Goal: Task Accomplishment & Management: Use online tool/utility

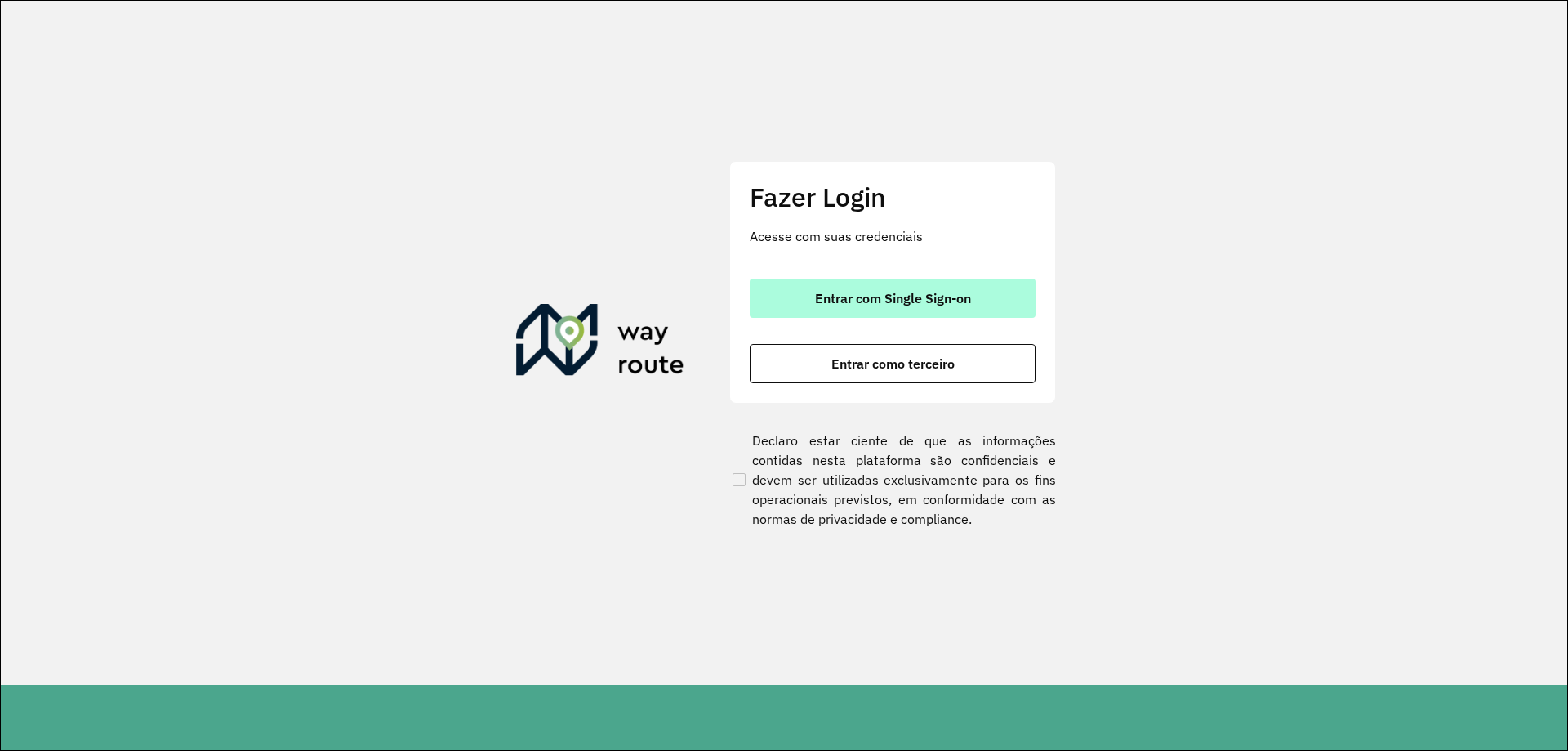
click at [871, 292] on span "Entrar com Single Sign-on" at bounding box center [893, 298] width 156 height 13
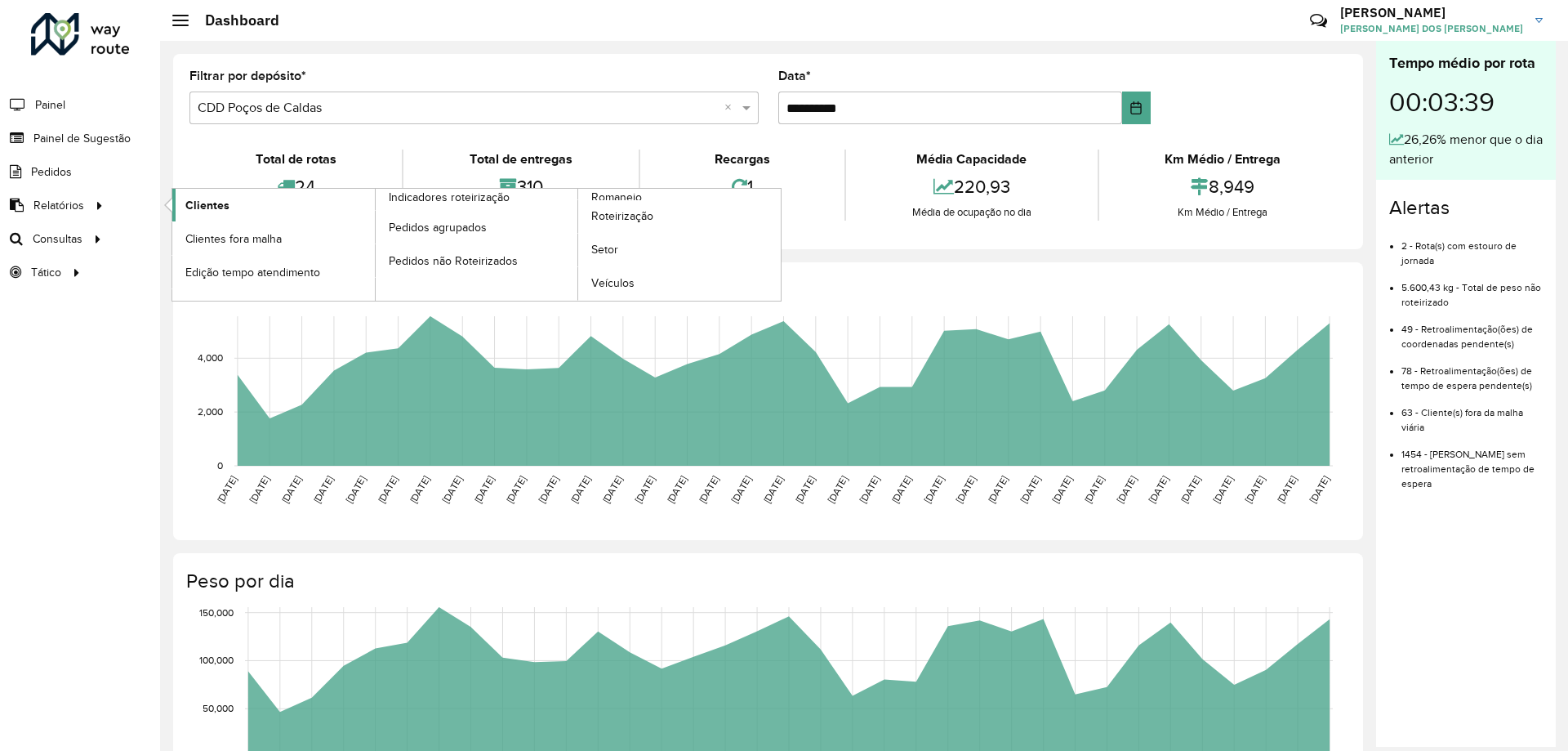
click at [226, 209] on span "Clientes" at bounding box center [208, 205] width 44 height 17
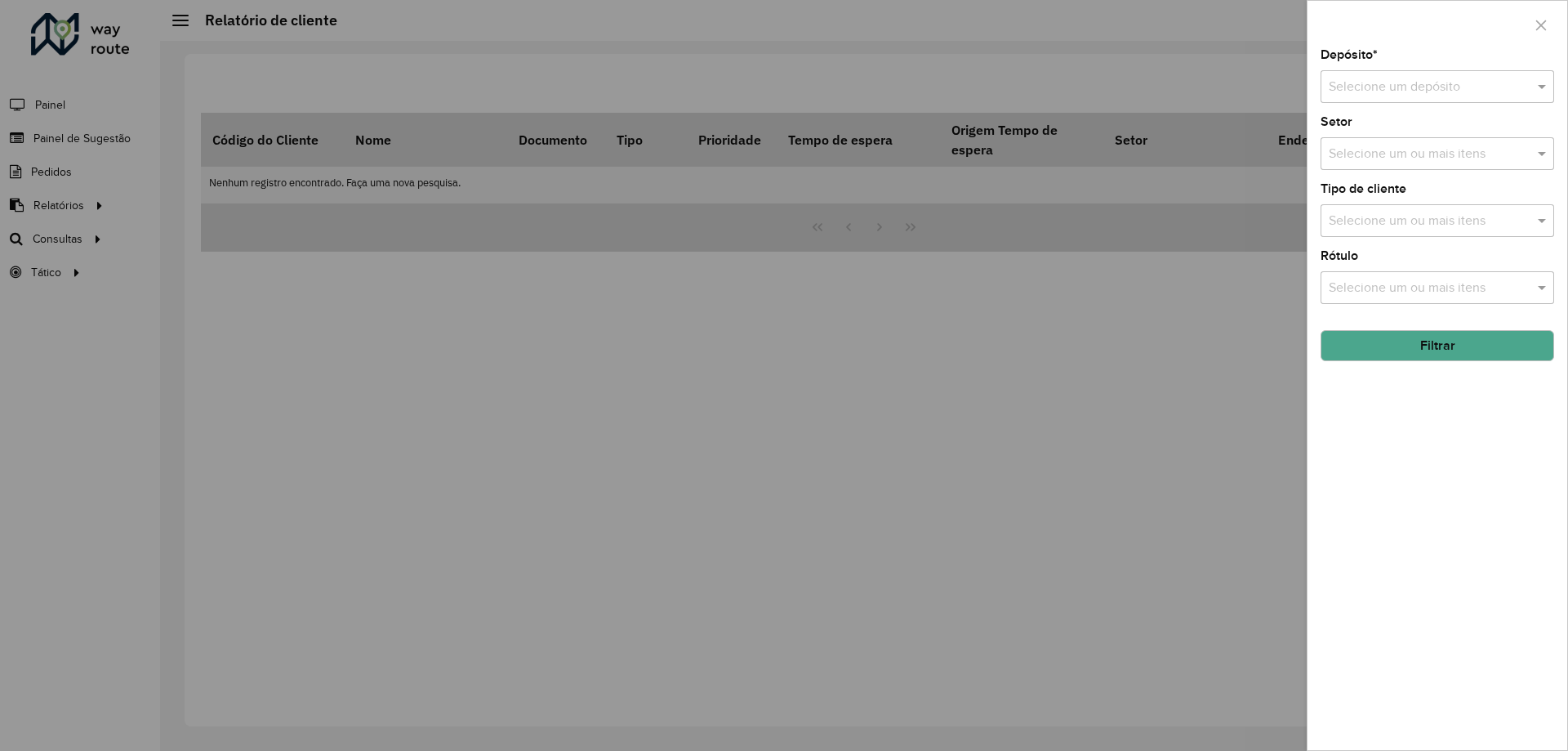
click at [74, 180] on div at bounding box center [784, 375] width 1568 height 751
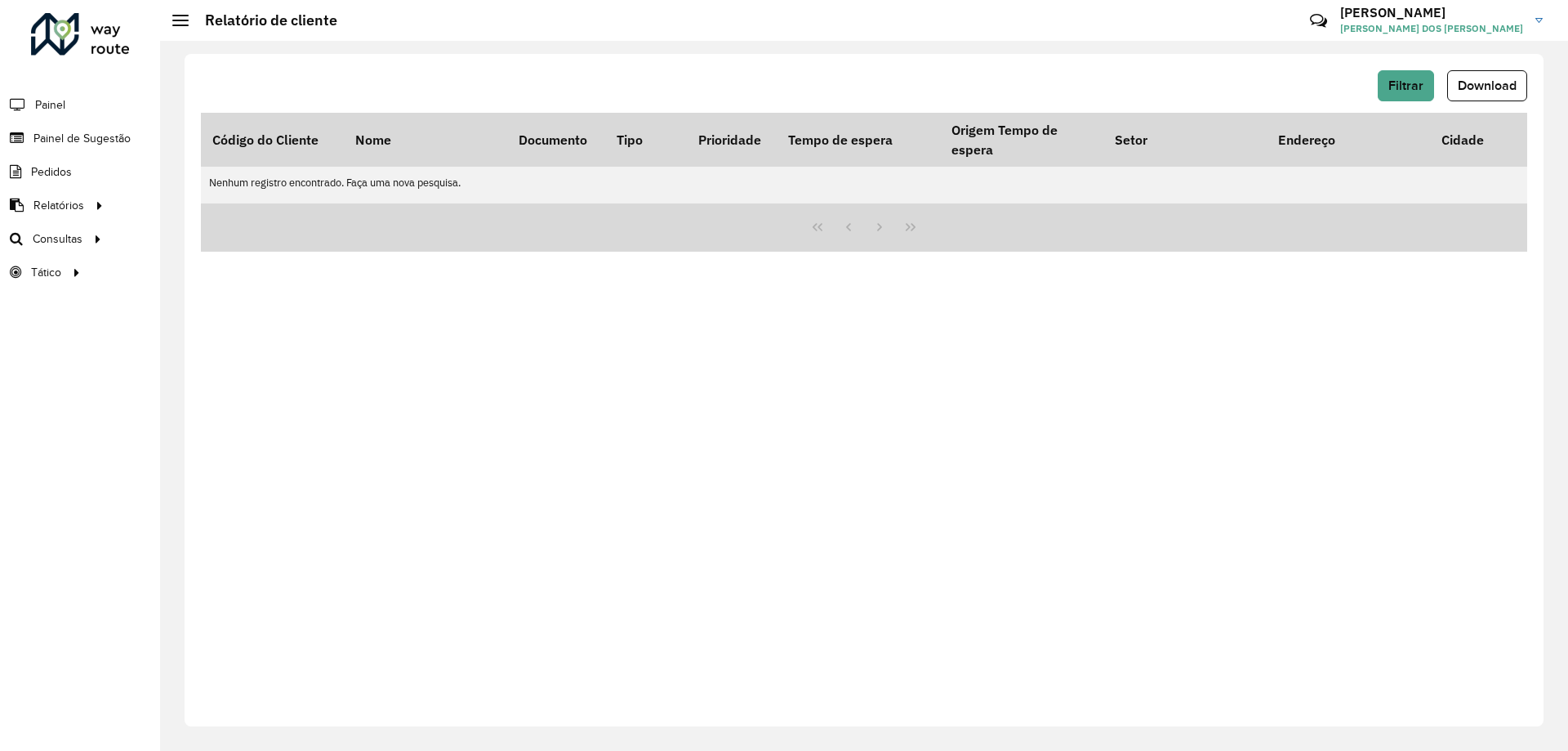
click at [92, 173] on li "Pedidos" at bounding box center [80, 171] width 160 height 33
click at [104, 143] on span "Painel de Sugestão" at bounding box center [84, 138] width 102 height 17
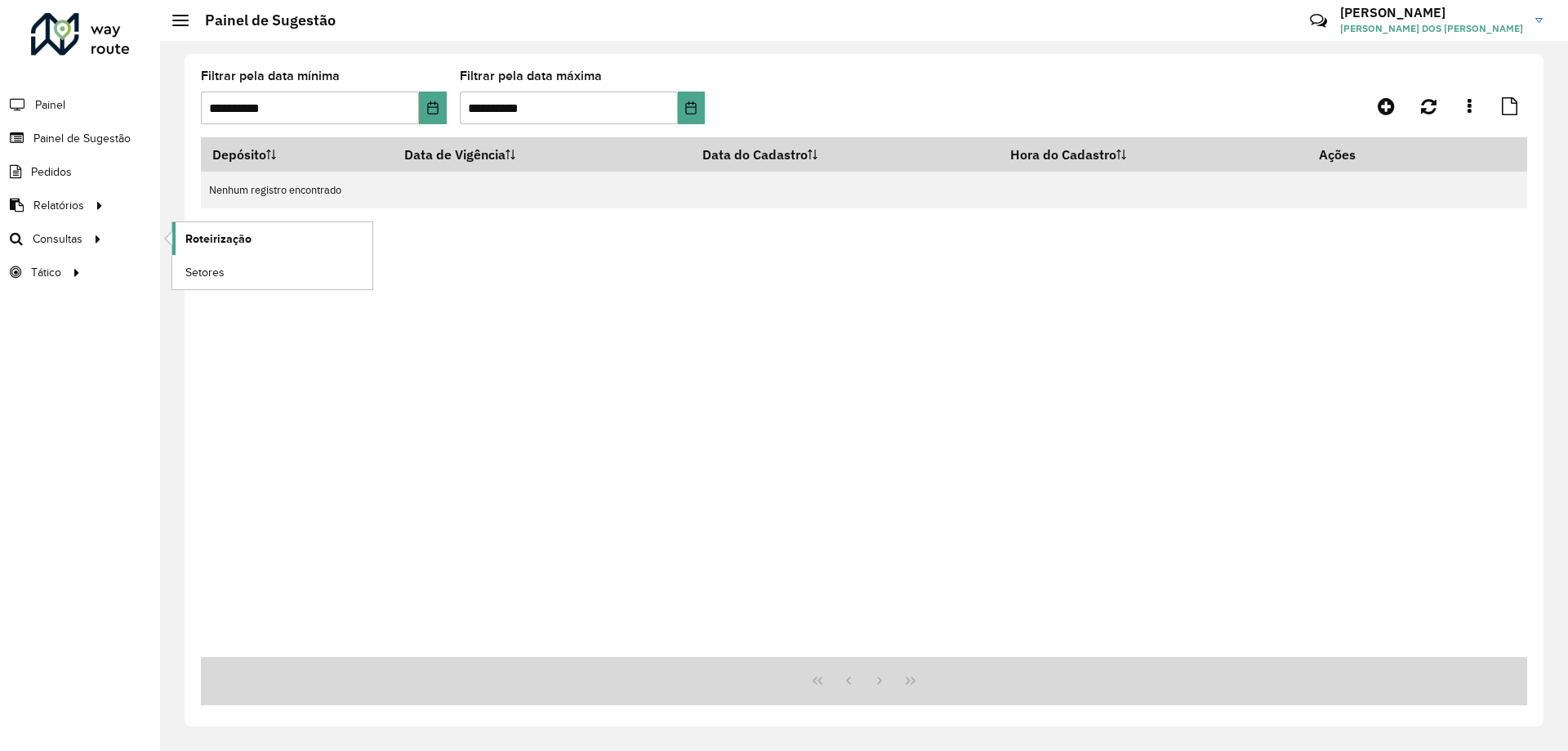
click at [229, 242] on span "Roteirização" at bounding box center [219, 239] width 66 height 17
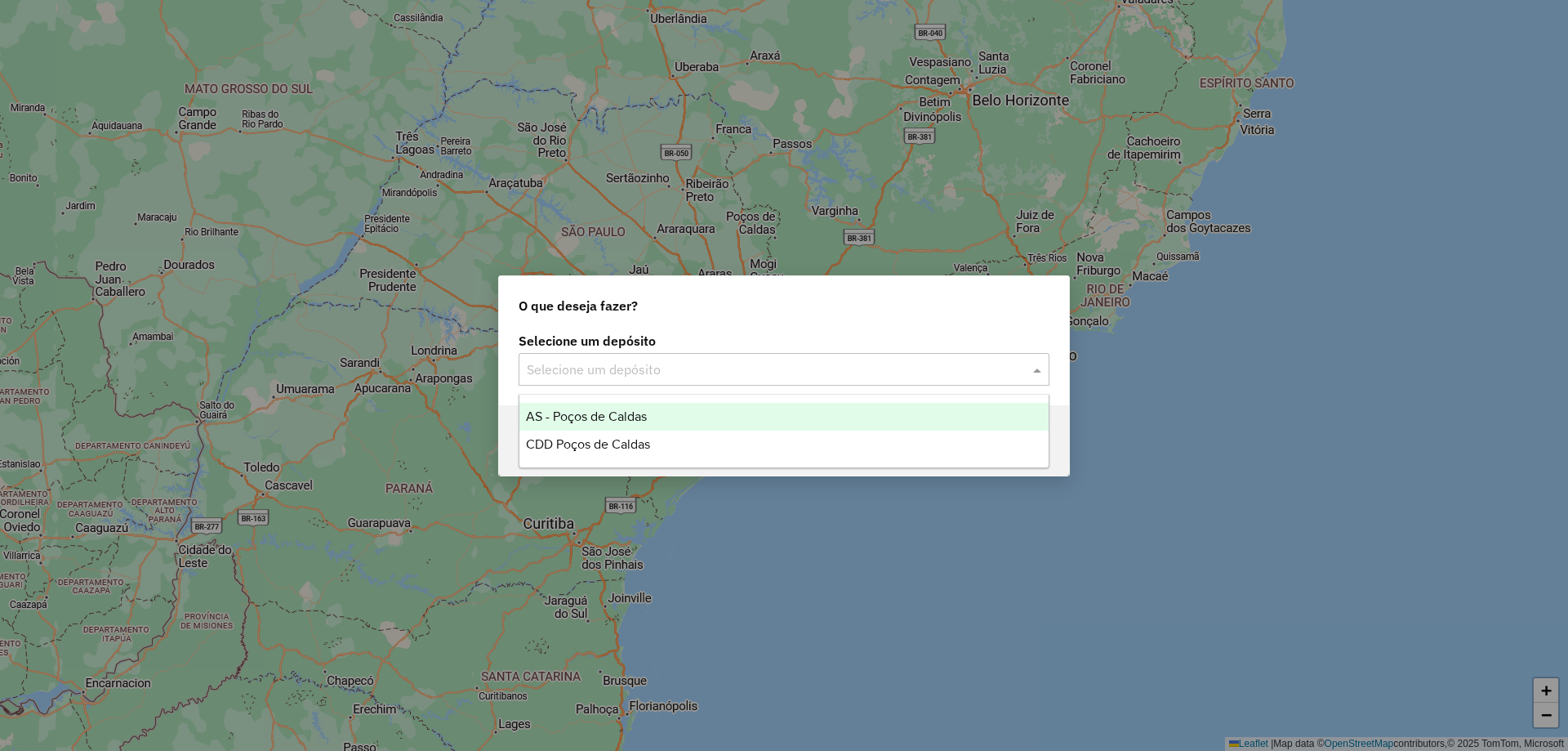
click at [695, 364] on input "text" at bounding box center [767, 370] width 482 height 20
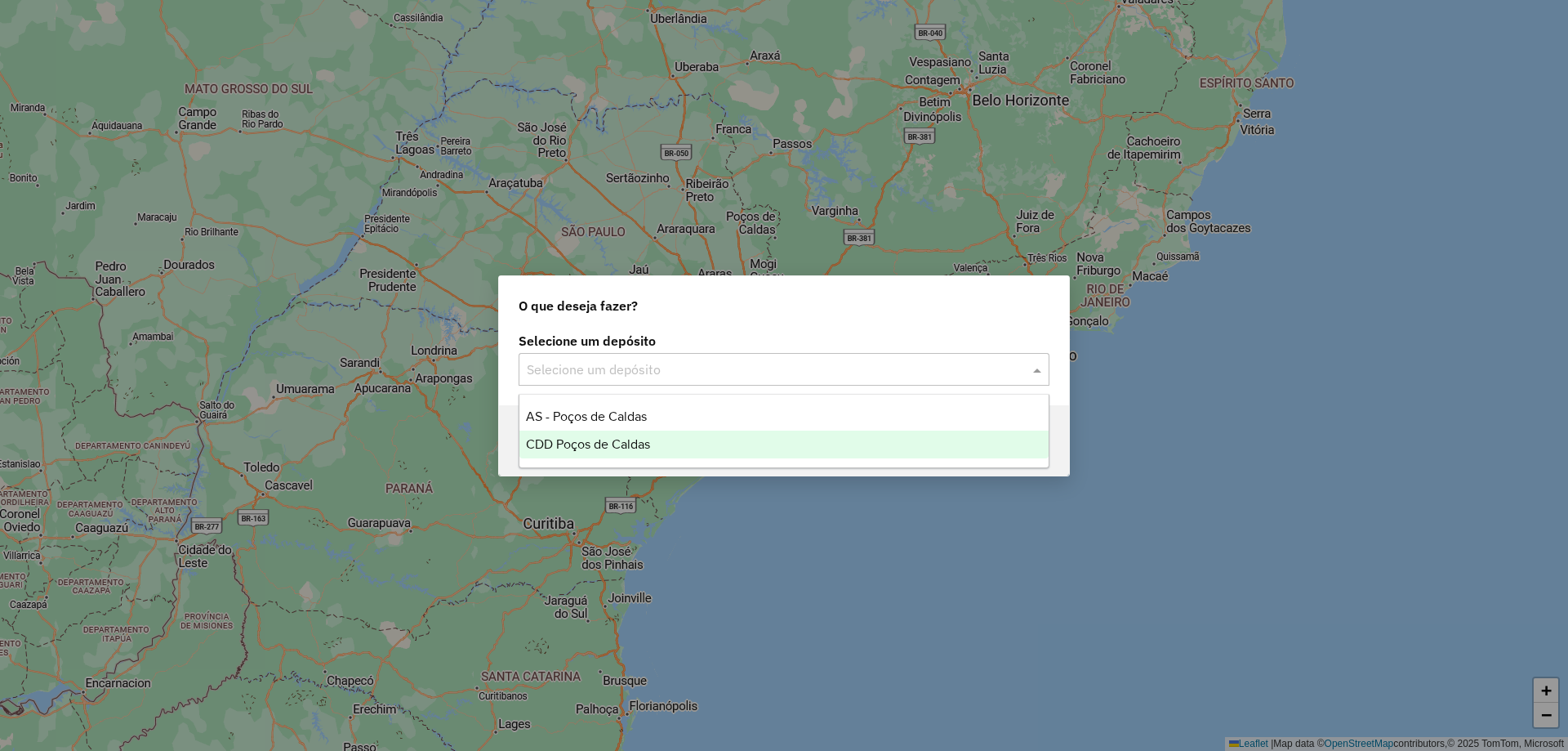
click at [604, 435] on div "CDD Poços de Caldas" at bounding box center [784, 445] width 529 height 28
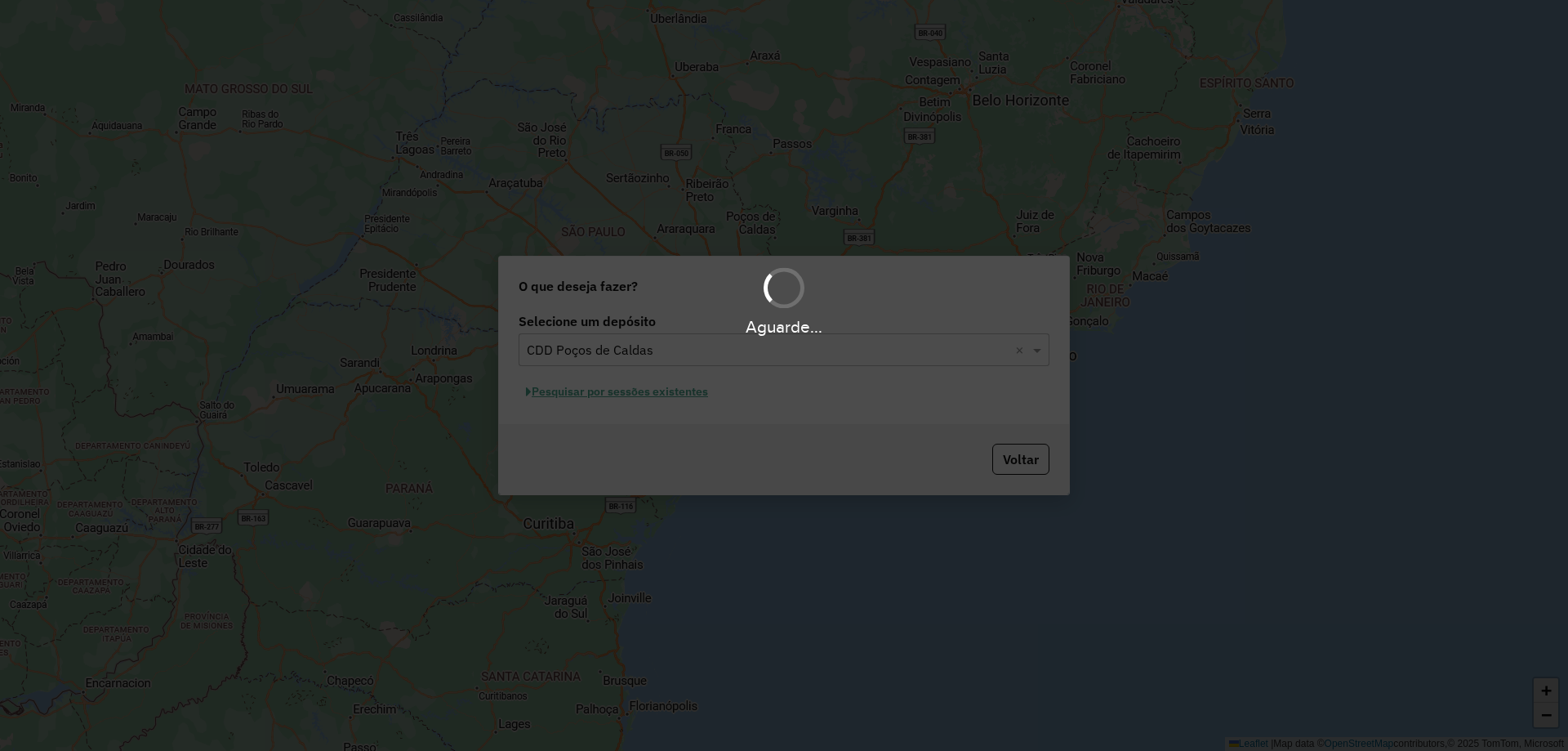
click at [672, 393] on button "Pesquisar por sessões existentes" at bounding box center [617, 392] width 197 height 25
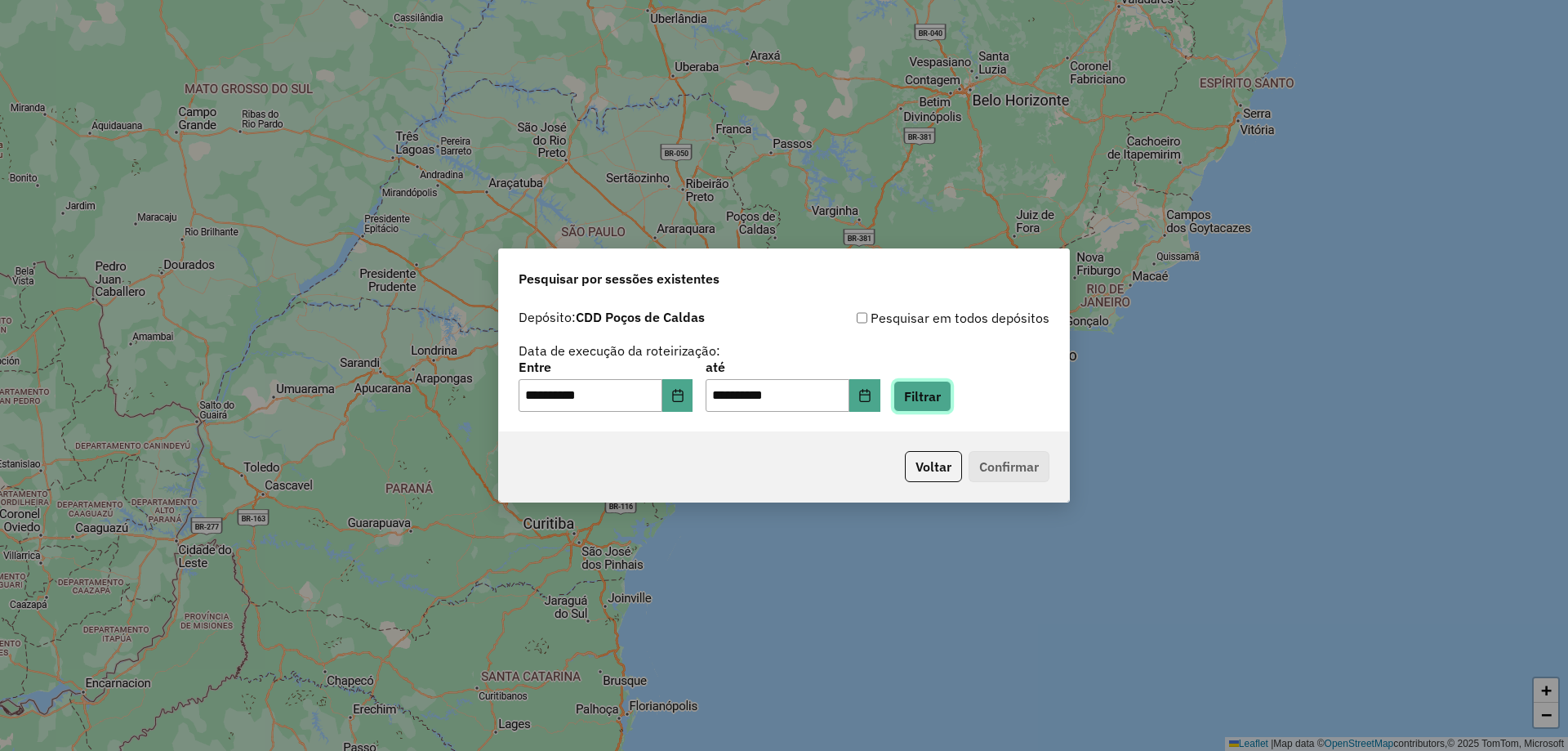
click at [946, 400] on button "Filtrar" at bounding box center [923, 396] width 58 height 31
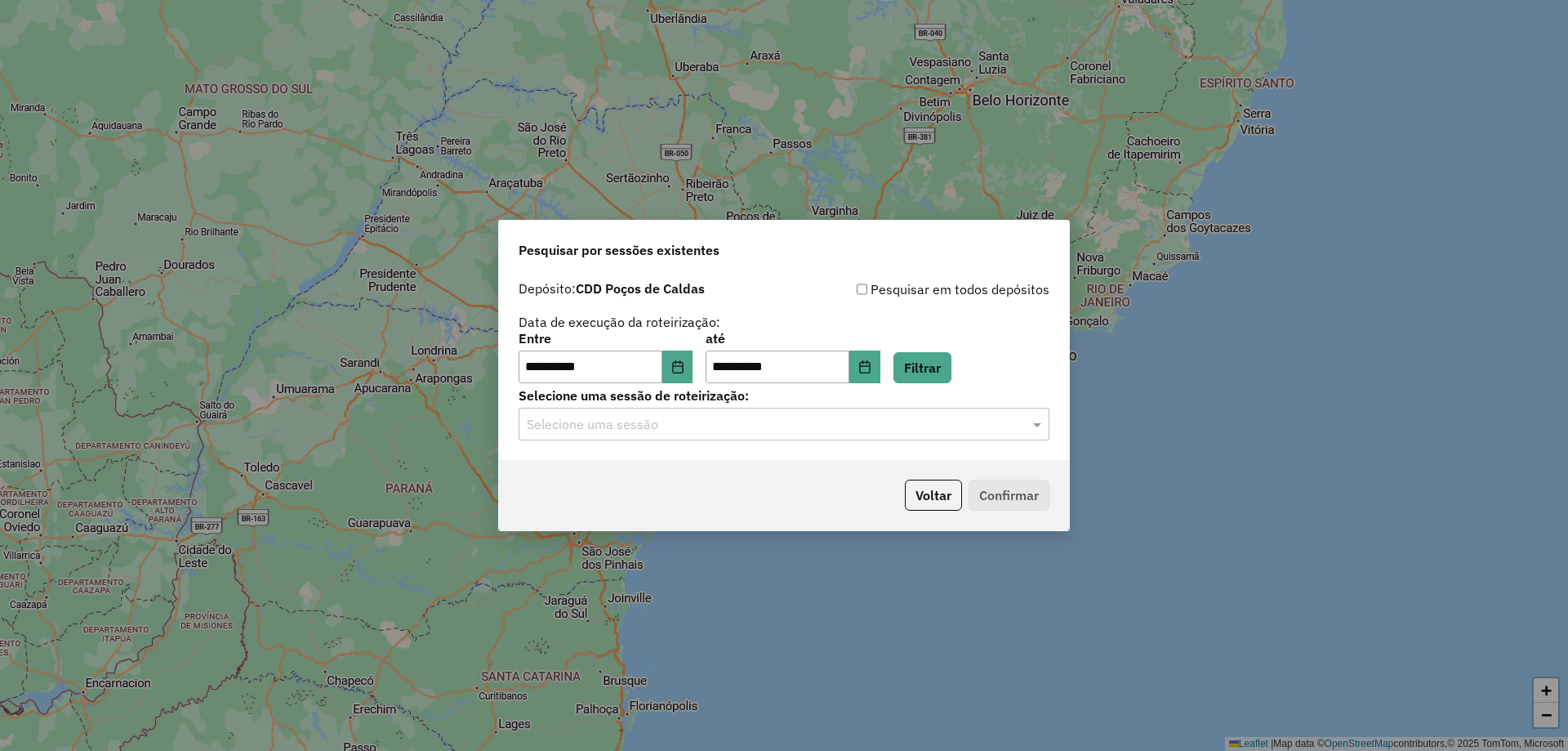
click at [626, 431] on input "text" at bounding box center [767, 424] width 482 height 20
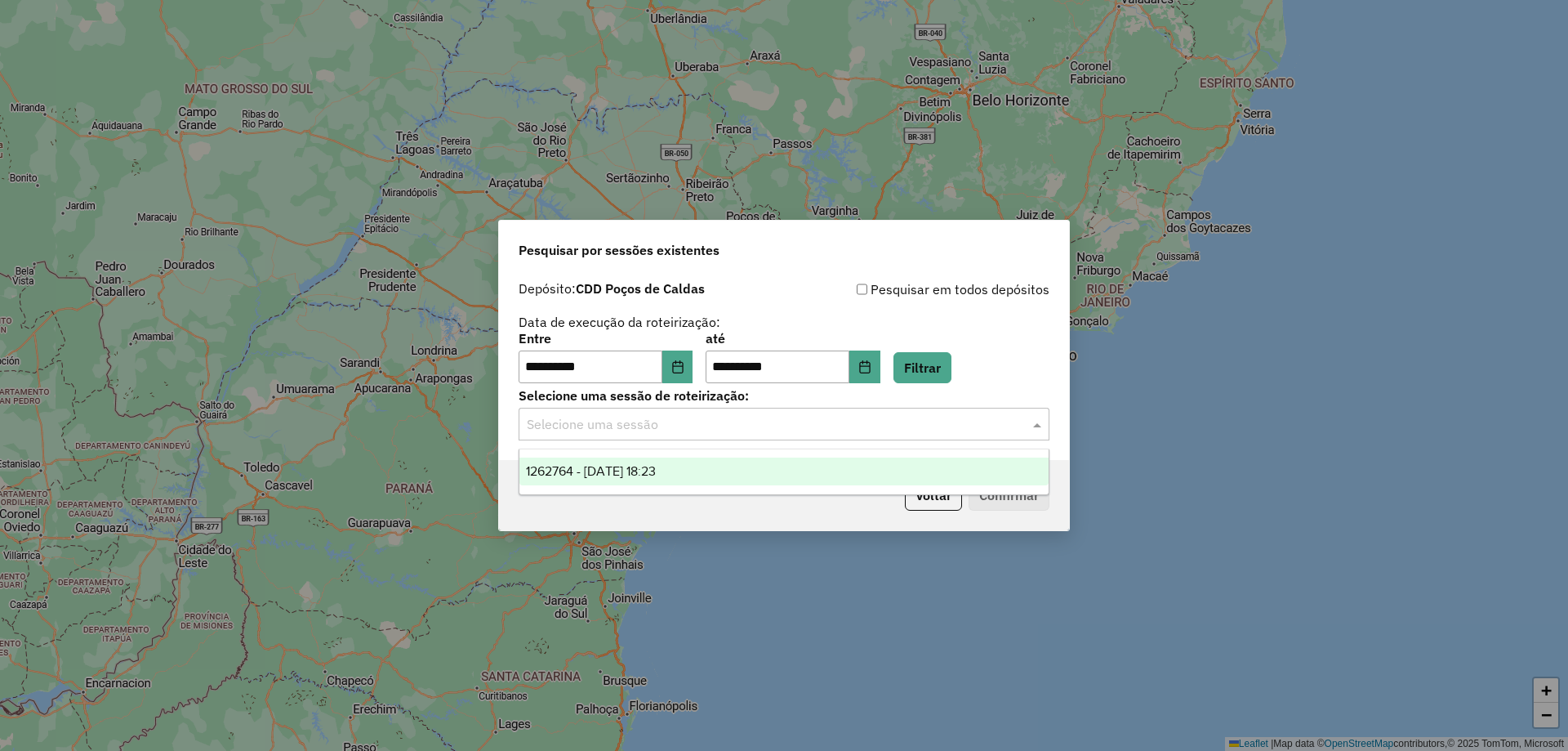
click at [640, 464] on span "1262764 - 10/09/2025 18:23" at bounding box center [590, 471] width 130 height 14
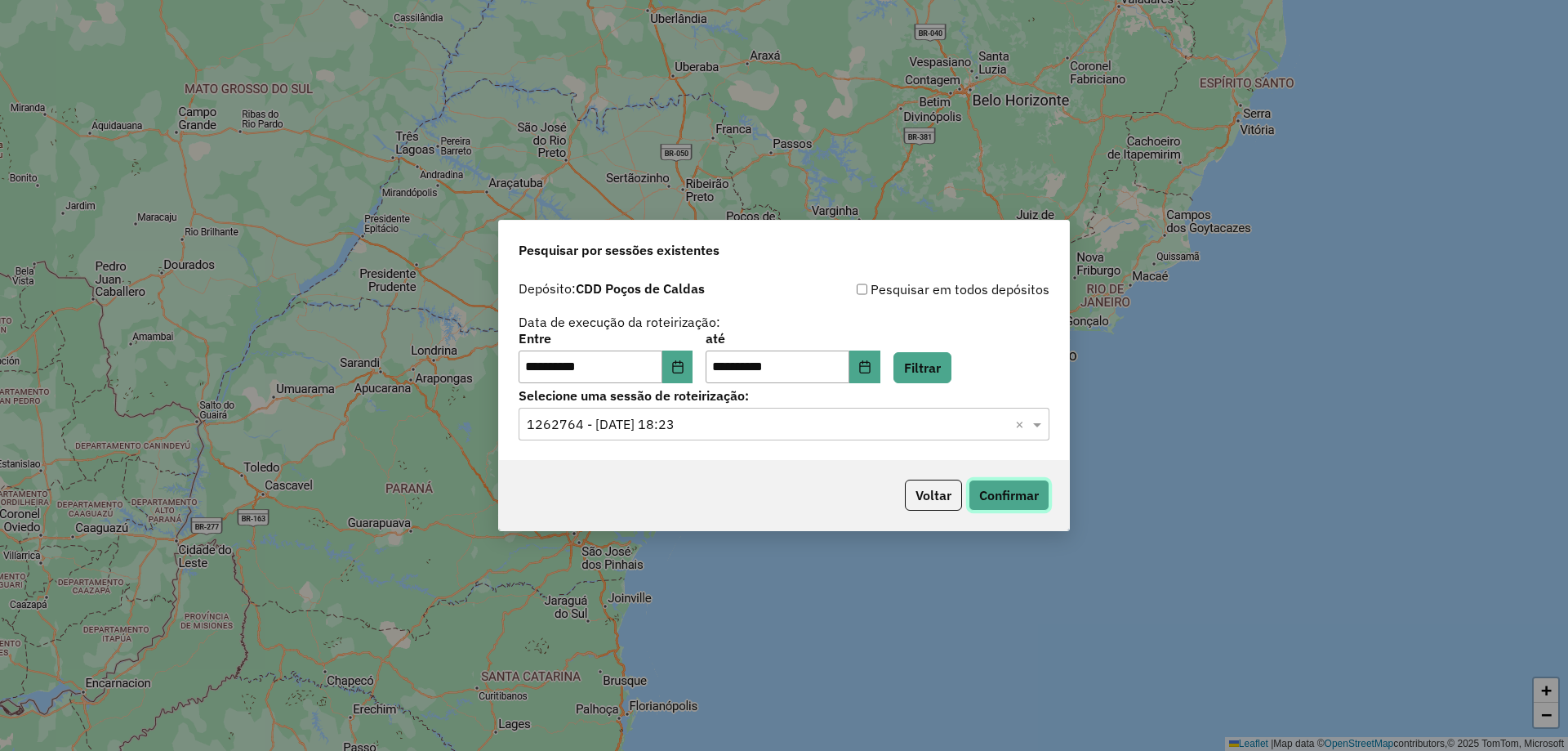
click at [1041, 500] on button "Confirmar" at bounding box center [1008, 495] width 81 height 31
click at [1024, 489] on button "Confirmar" at bounding box center [1008, 495] width 81 height 31
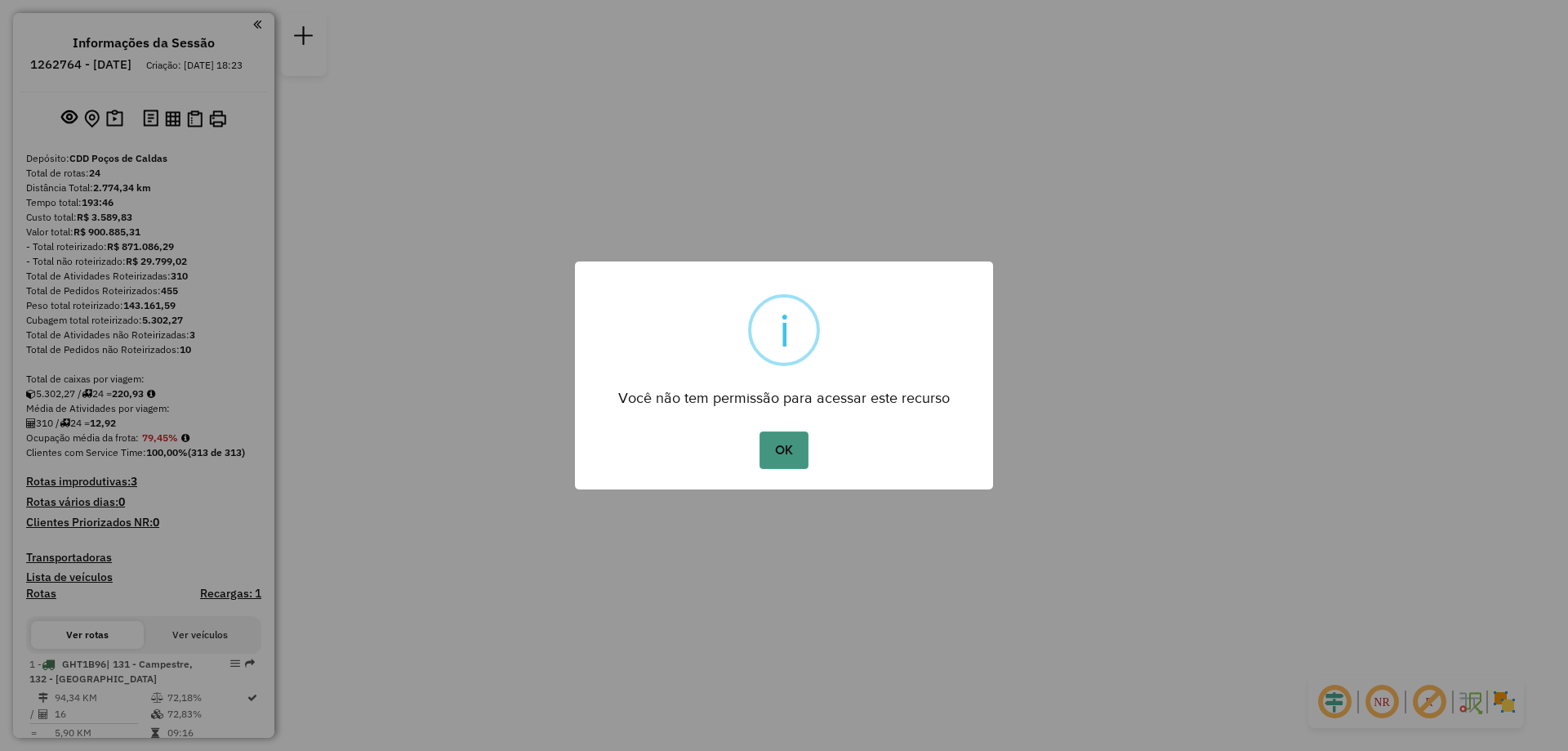
click at [786, 448] on button "OK" at bounding box center [784, 451] width 48 height 37
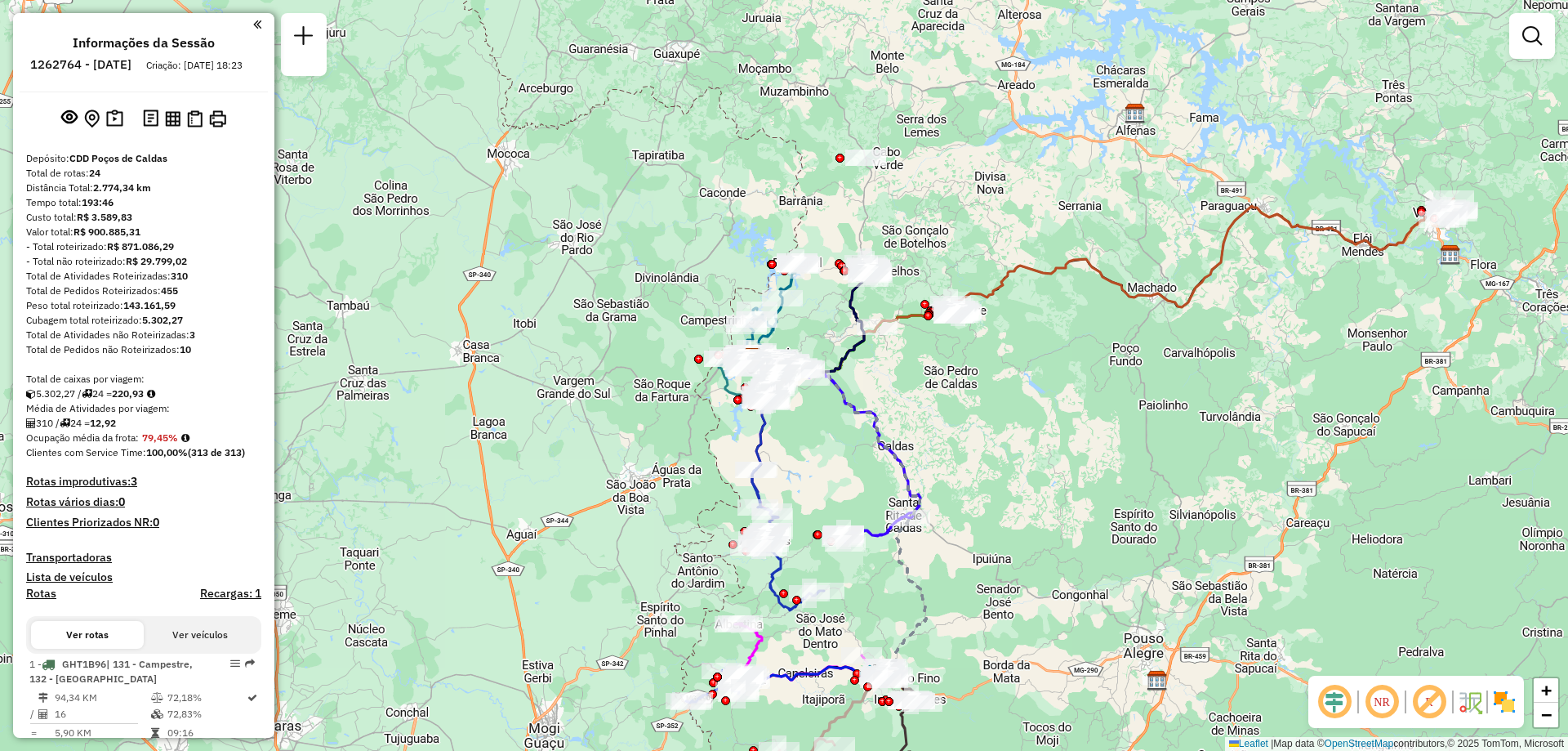
drag, startPoint x: 999, startPoint y: 466, endPoint x: 988, endPoint y: 463, distance: 11.4
click at [988, 463] on div "Janela de atendimento Grade de atendimento Capacidade Transportadoras Veículos …" at bounding box center [784, 375] width 1568 height 751
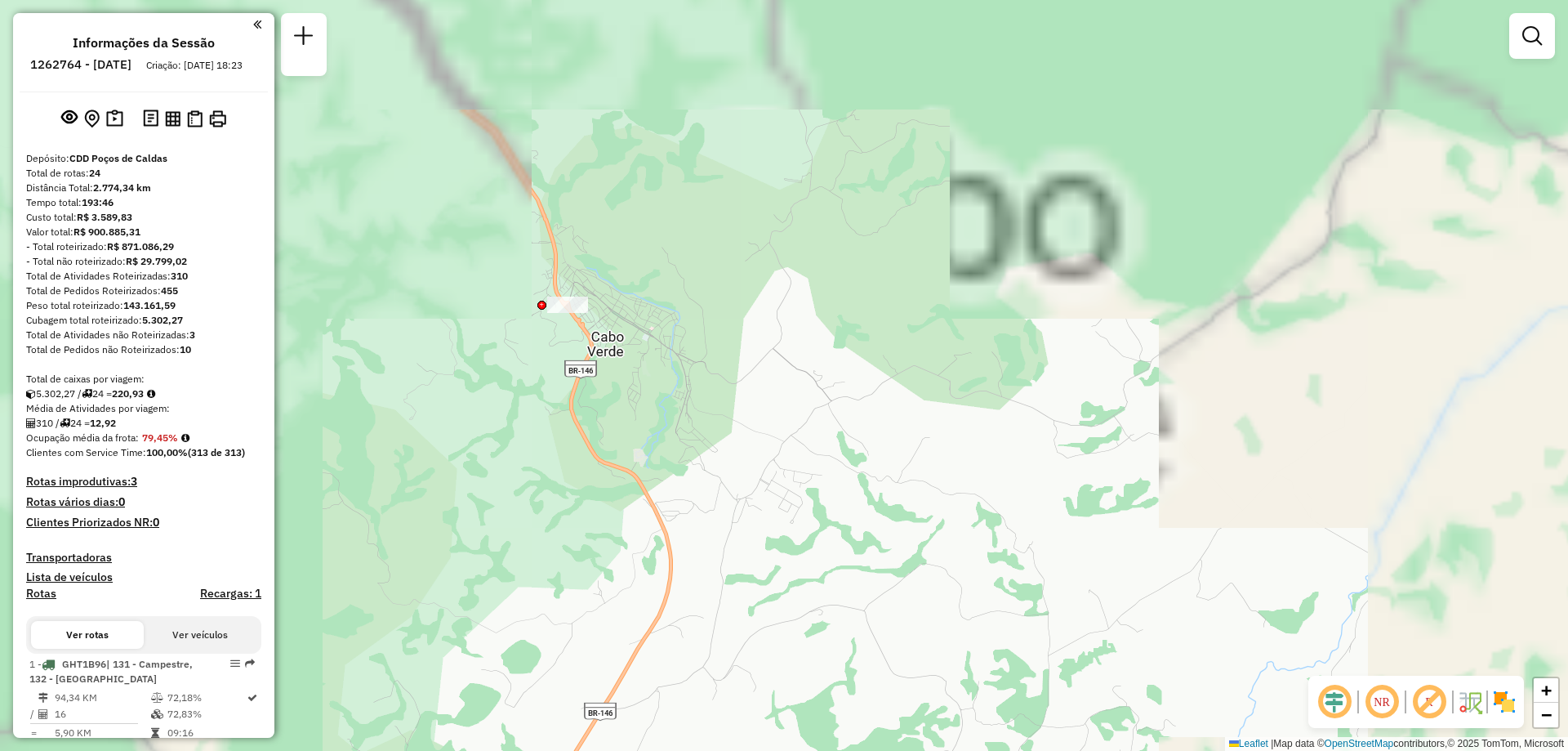
drag, startPoint x: 873, startPoint y: 174, endPoint x: 913, endPoint y: 467, distance: 295.7
click at [929, 478] on div "Janela de atendimento Grade de atendimento Capacidade Transportadoras Veículos …" at bounding box center [784, 375] width 1568 height 751
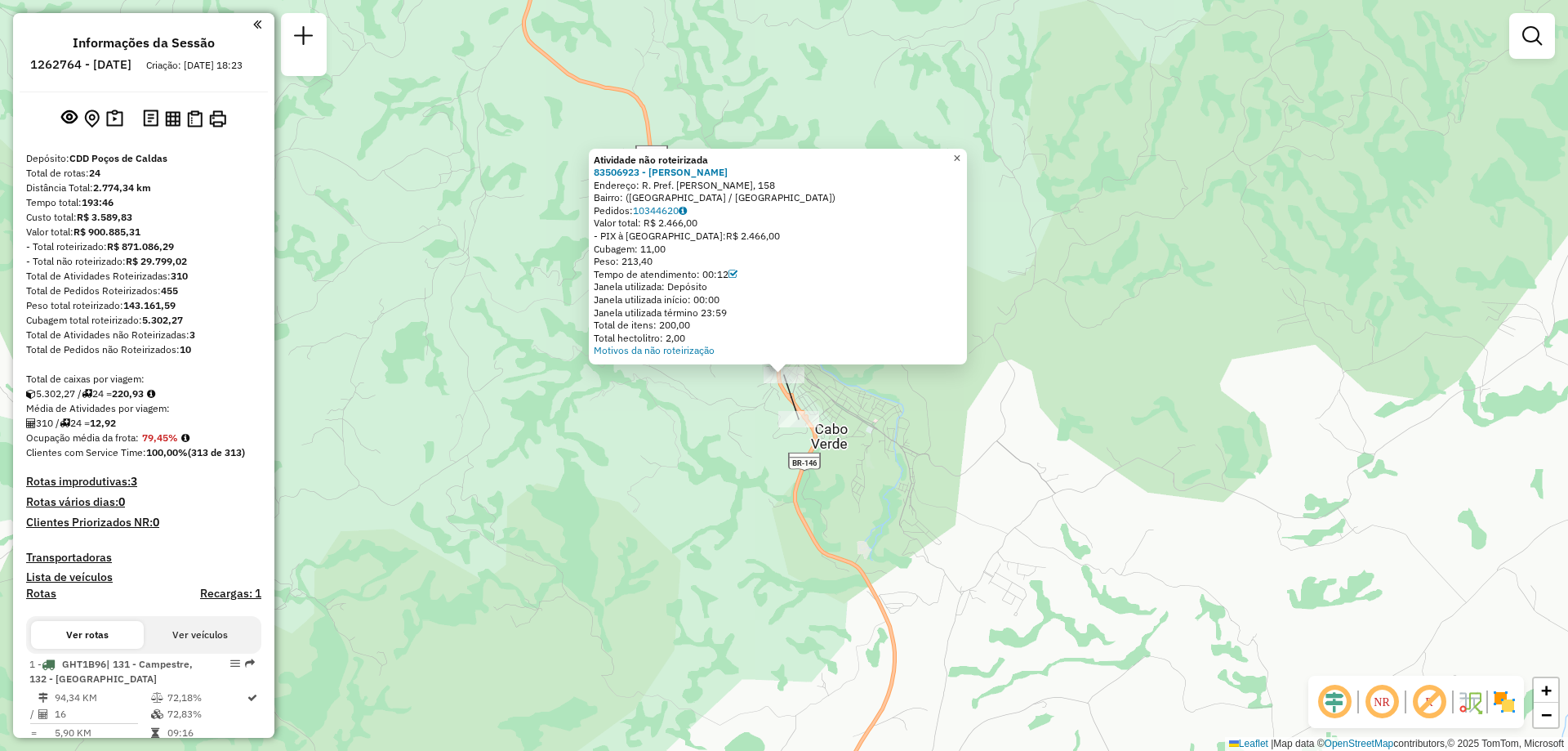
click at [961, 151] on span "×" at bounding box center [957, 158] width 8 height 14
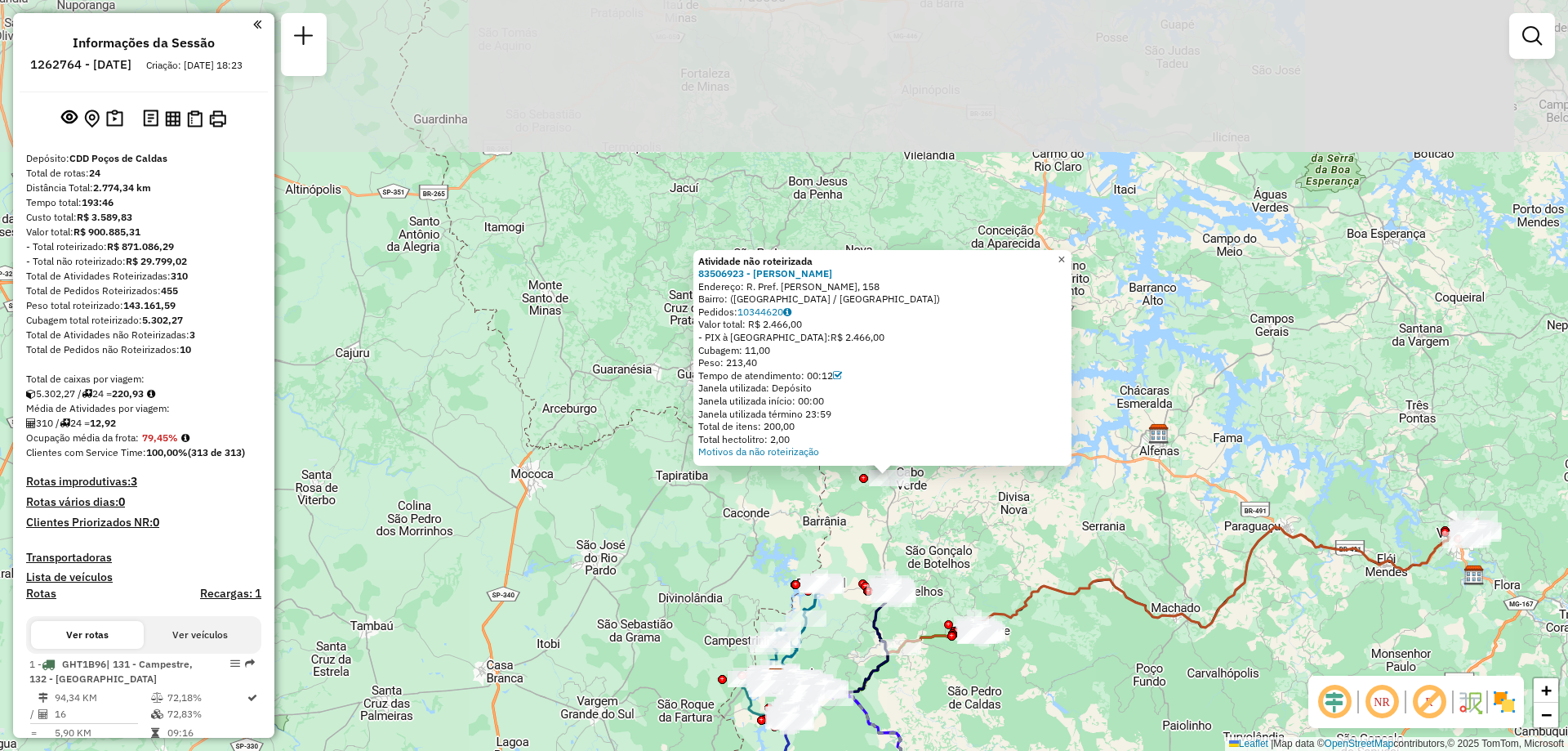
click at [1072, 251] on link "×" at bounding box center [1061, 260] width 20 height 20
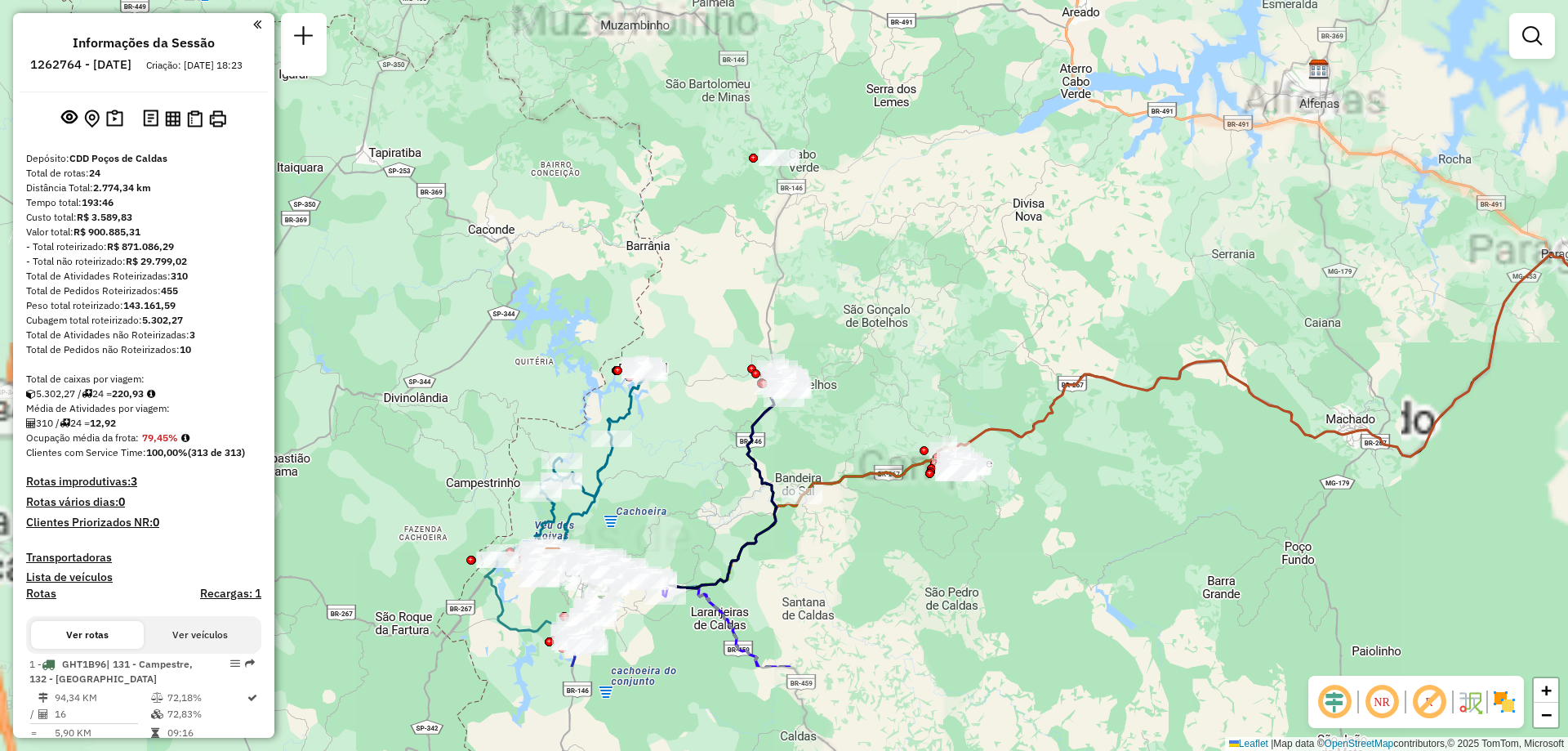
drag, startPoint x: 985, startPoint y: 475, endPoint x: 934, endPoint y: 322, distance: 161.3
click at [934, 322] on div "Janela de atendimento Grade de atendimento Capacidade Transportadoras Veículos …" at bounding box center [784, 375] width 1568 height 751
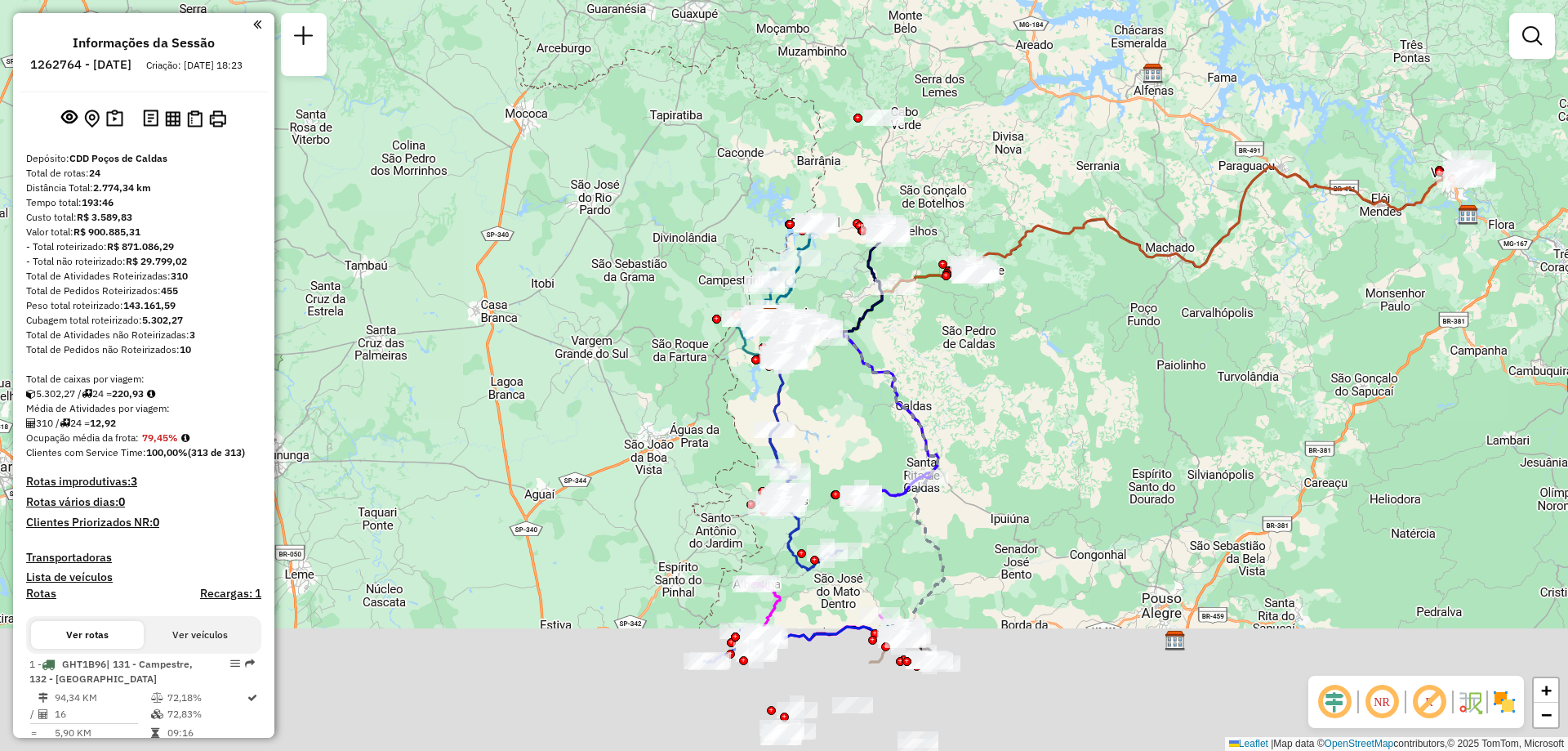
drag, startPoint x: 906, startPoint y: 460, endPoint x: 905, endPoint y: 370, distance: 90.0
click at [905, 371] on div "Janela de atendimento Grade de atendimento Capacidade Transportadoras Veículos …" at bounding box center [784, 375] width 1568 height 751
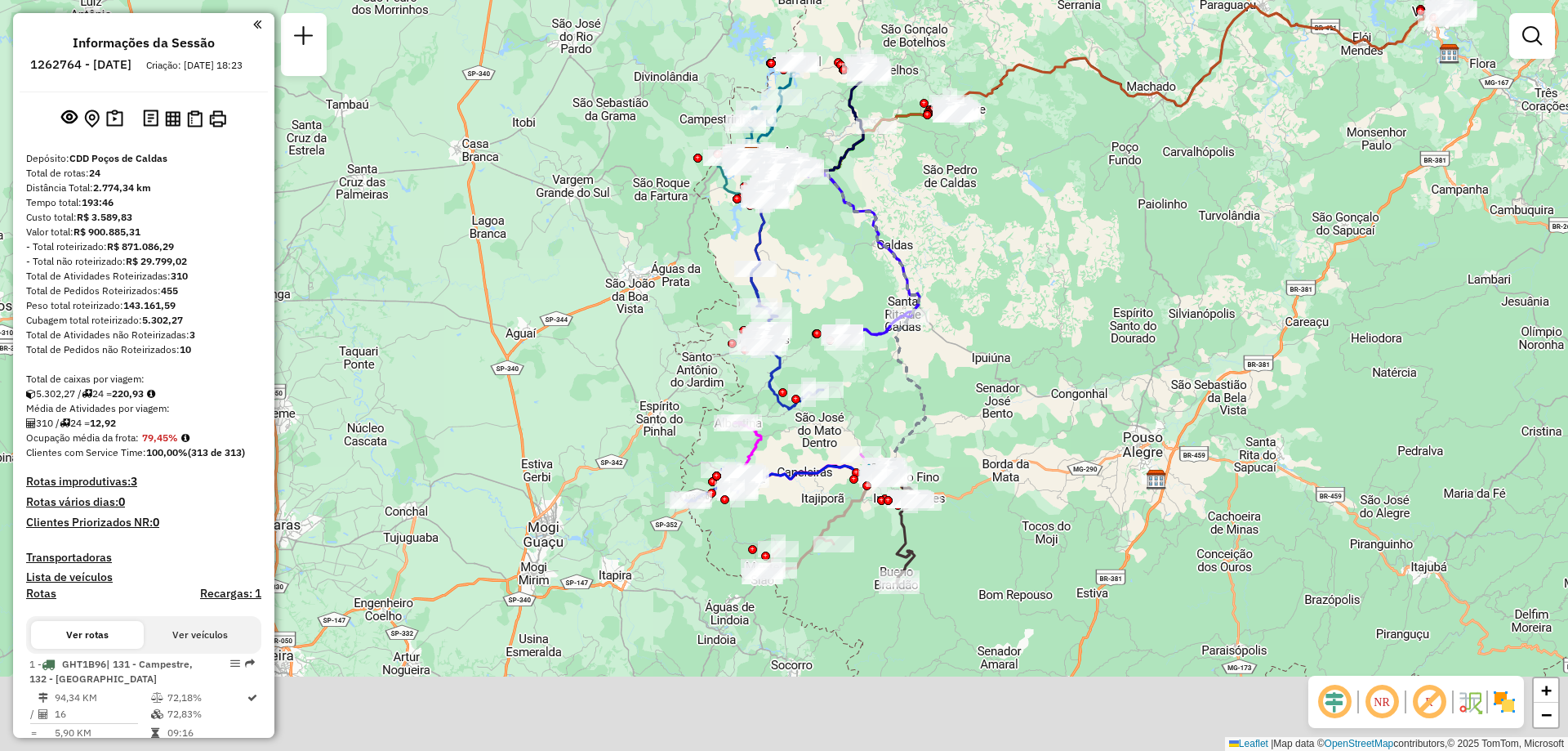
drag, startPoint x: 930, startPoint y: 390, endPoint x: 908, endPoint y: 337, distance: 57.4
click at [918, 310] on div "Rota 11 - Placa BQU8A43 83507136 - TEXUGO EMPREENDIMENTOS LTDA Janela de atendi…" at bounding box center [784, 375] width 1568 height 751
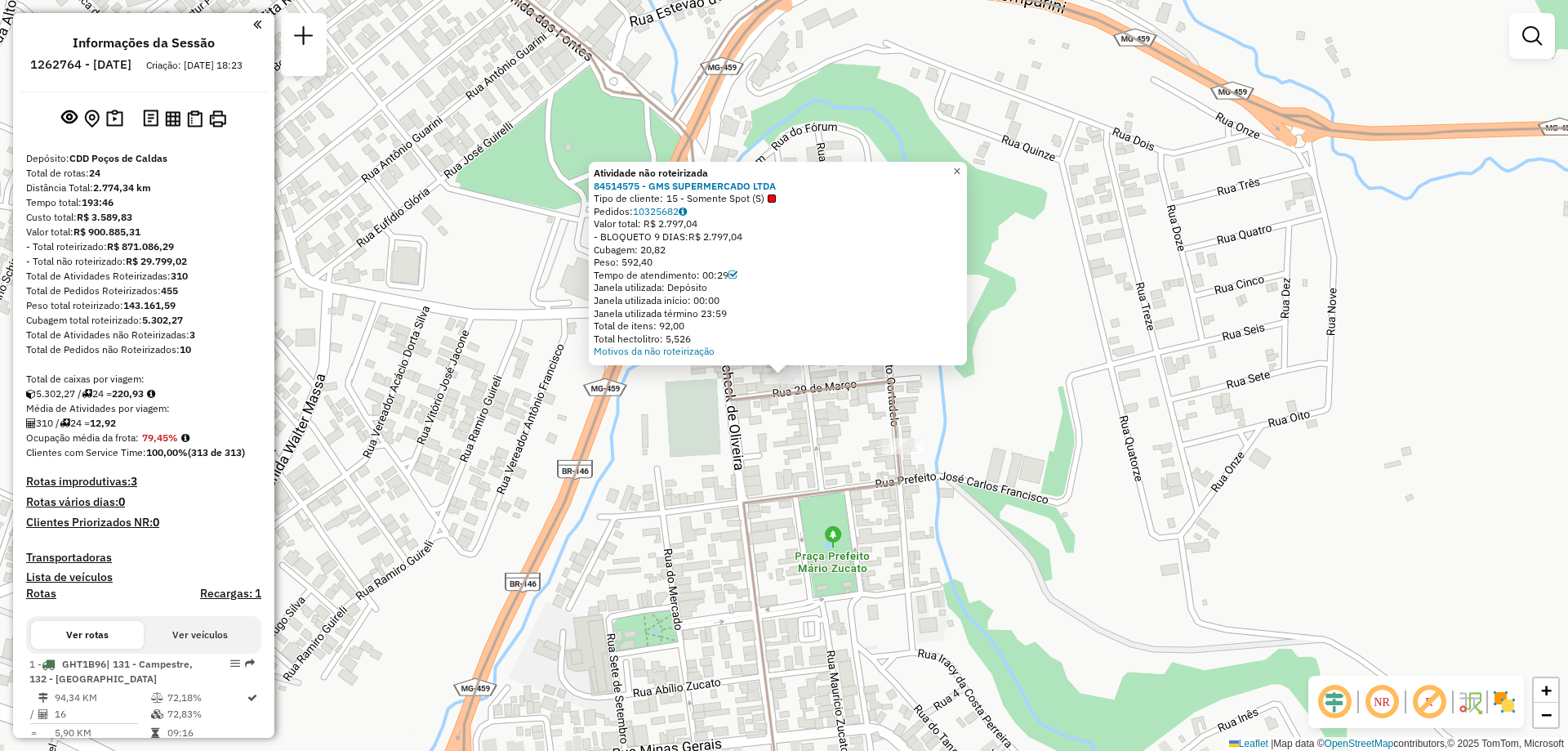
click at [961, 165] on span "×" at bounding box center [957, 171] width 8 height 14
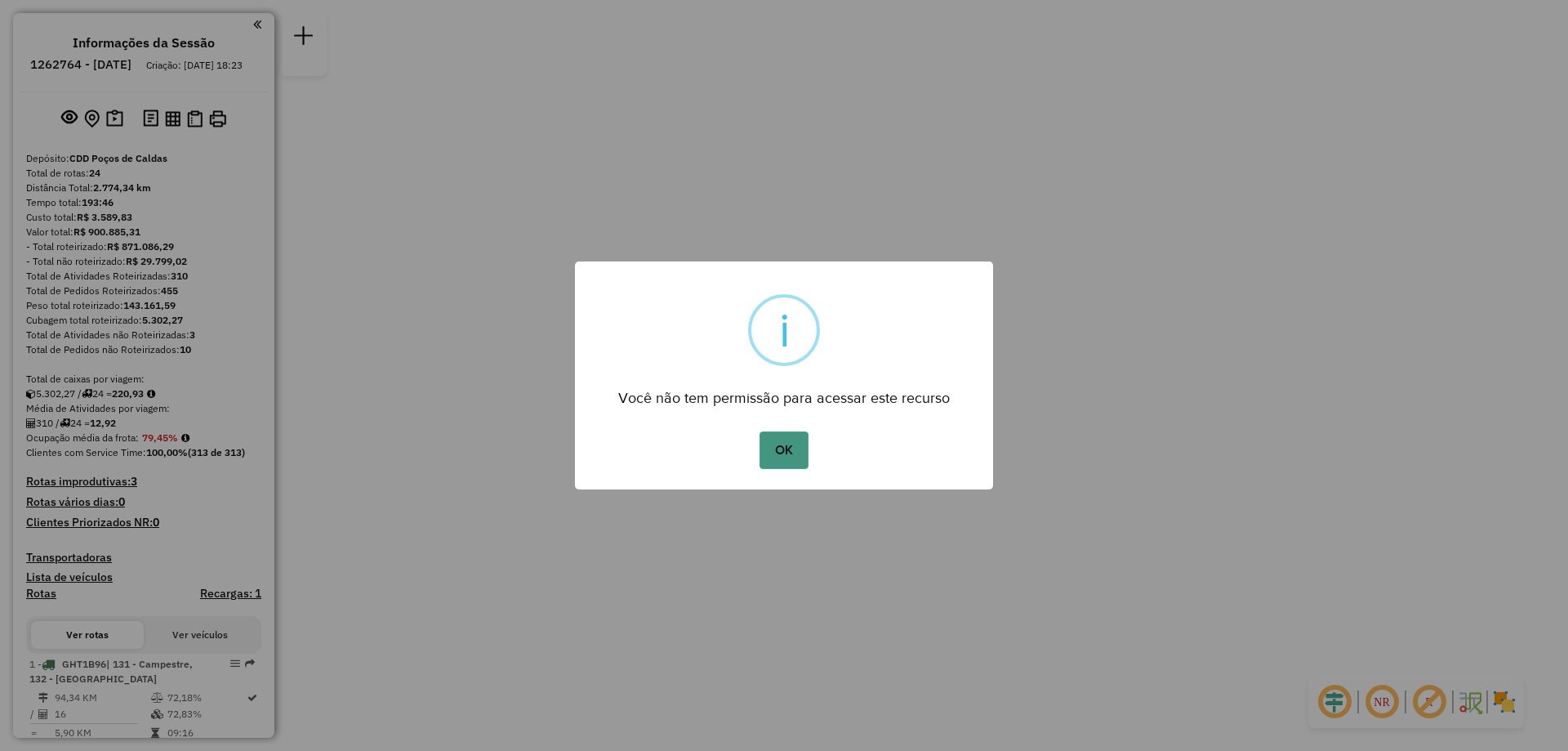
click at [775, 449] on button "OK" at bounding box center [784, 451] width 48 height 37
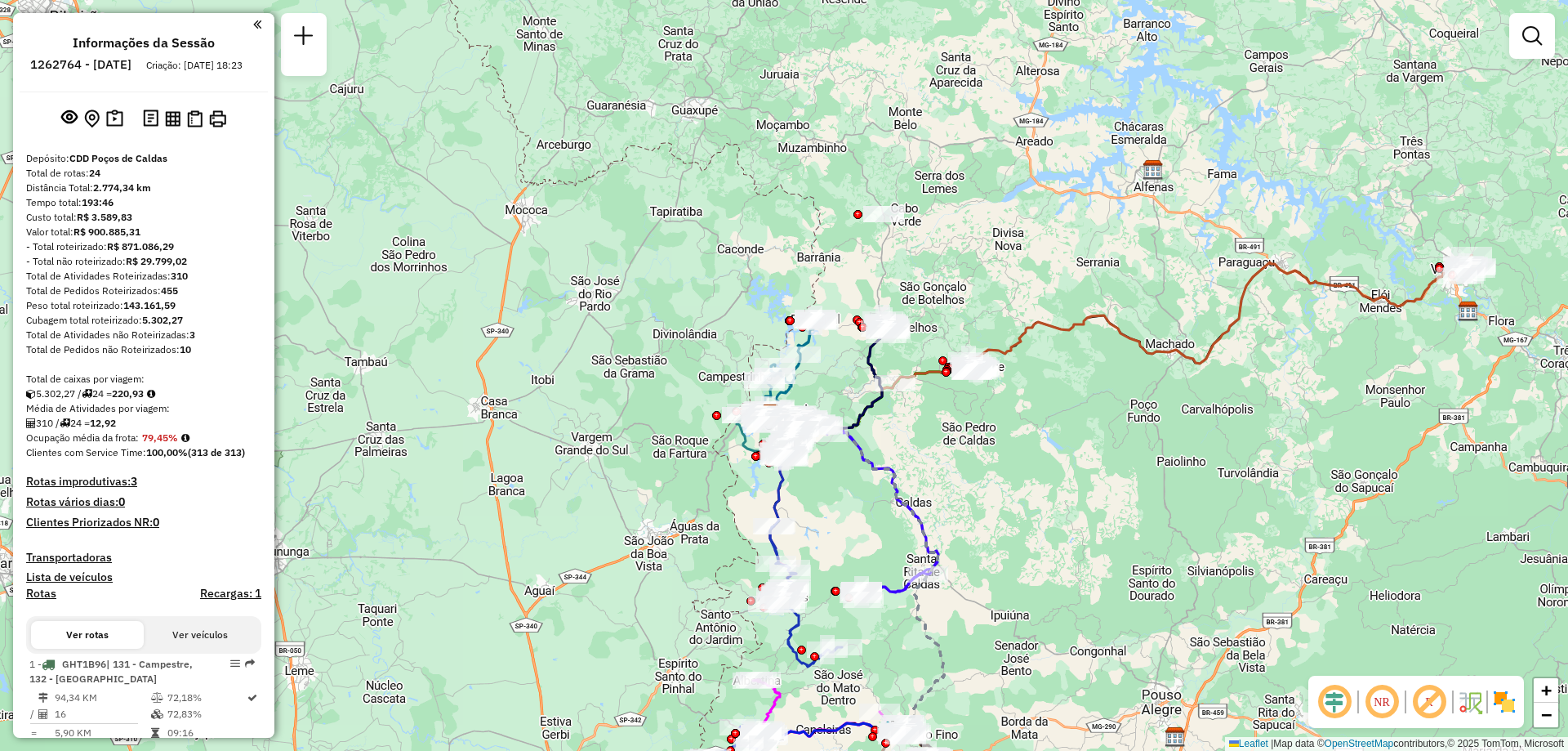
drag, startPoint x: 915, startPoint y: 240, endPoint x: 897, endPoint y: 291, distance: 54.1
click at [897, 291] on div "Janela de atendimento Grade de atendimento Capacidade Transportadoras Veículos …" at bounding box center [784, 375] width 1568 height 751
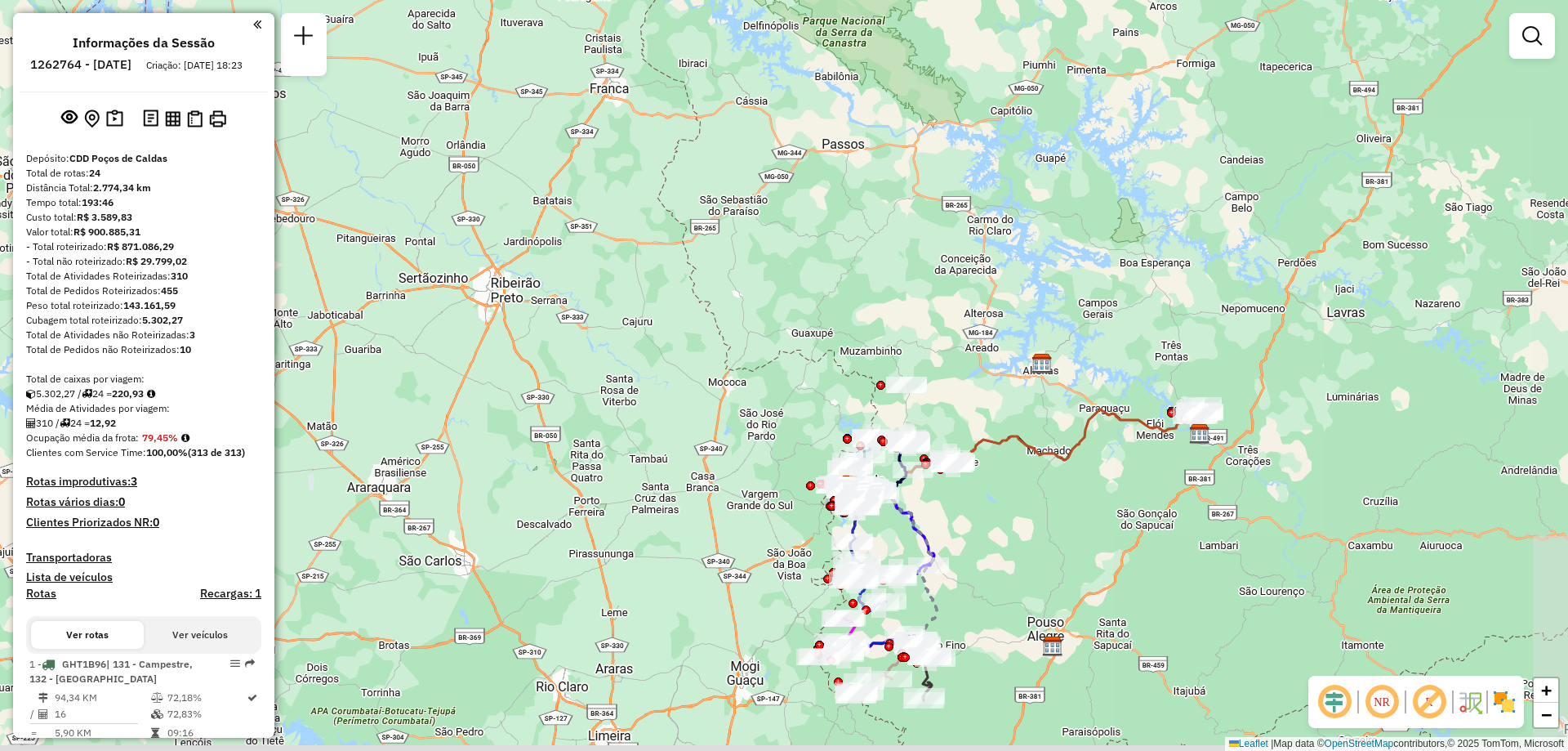
drag, startPoint x: 1016, startPoint y: 494, endPoint x: 1017, endPoint y: 451, distance: 43.0
click at [1019, 451] on div "Janela de atendimento Grade de atendimento Capacidade Transportadoras Veículos …" at bounding box center [784, 375] width 1568 height 751
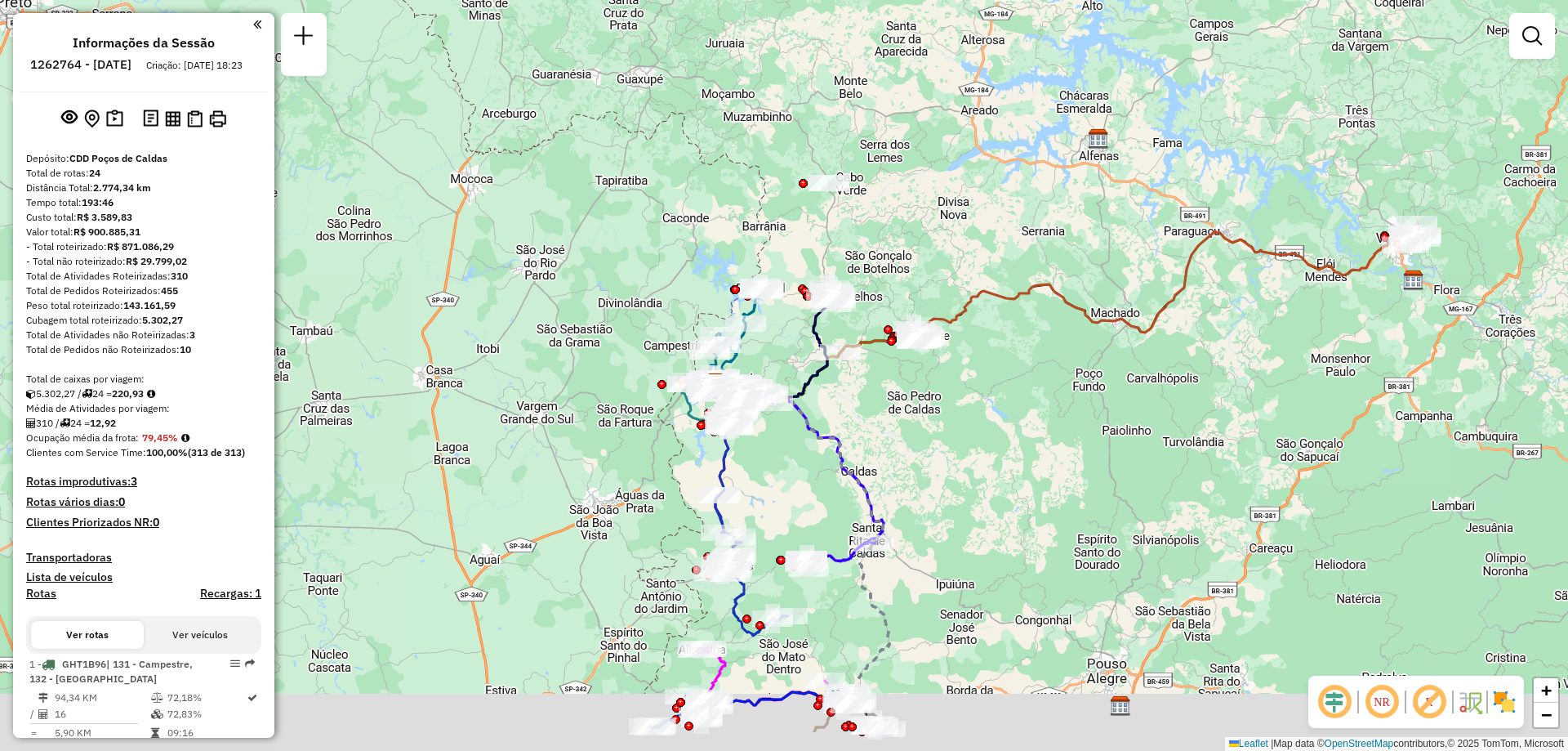
drag, startPoint x: 933, startPoint y: 362, endPoint x: 940, endPoint y: 304, distance: 58.4
click at [940, 304] on icon at bounding box center [1058, 315] width 688 height 166
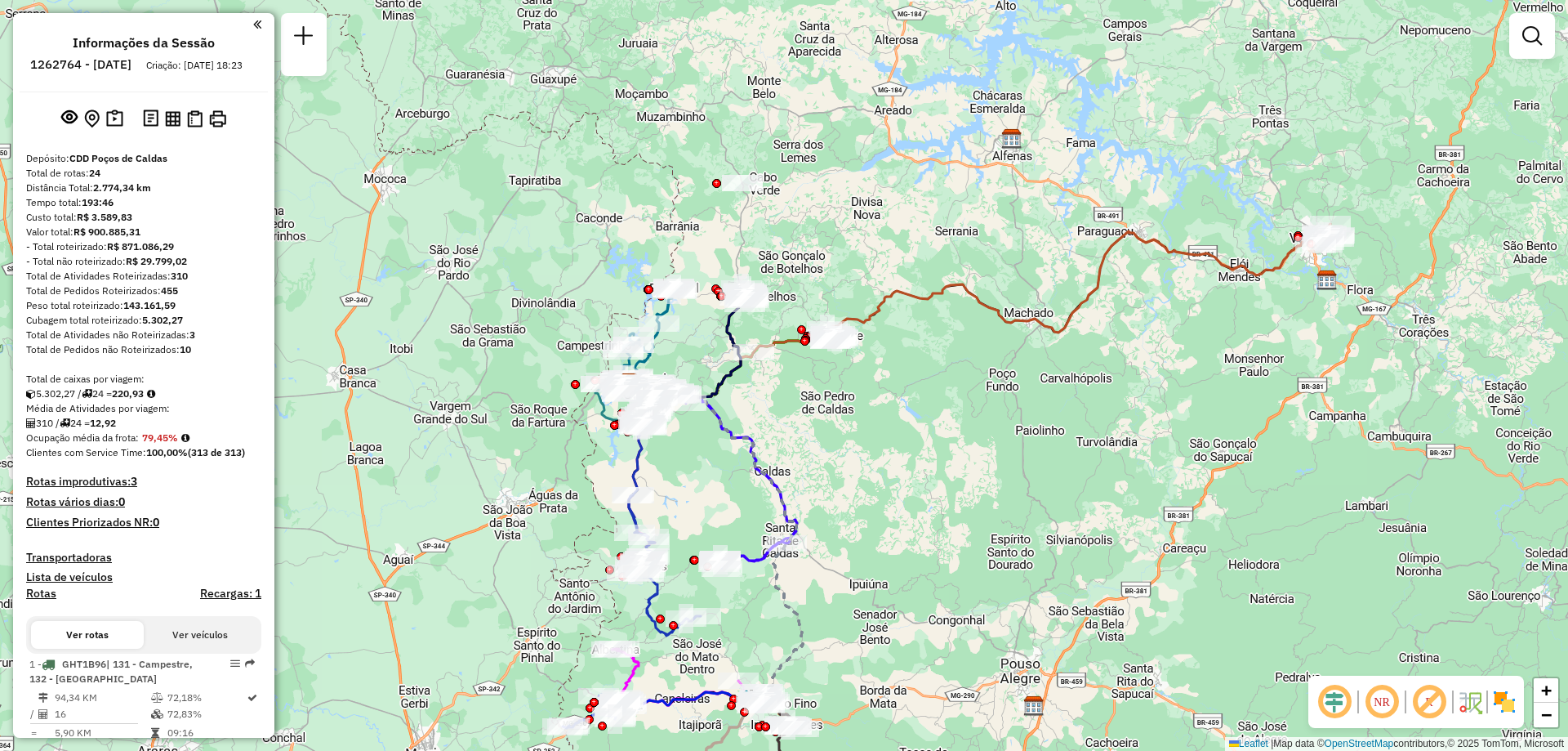
drag, startPoint x: 802, startPoint y: 462, endPoint x: 708, endPoint y: 476, distance: 95.0
click at [708, 476] on div "Janela de atendimento Grade de atendimento Capacidade Transportadoras Veículos …" at bounding box center [784, 375] width 1568 height 751
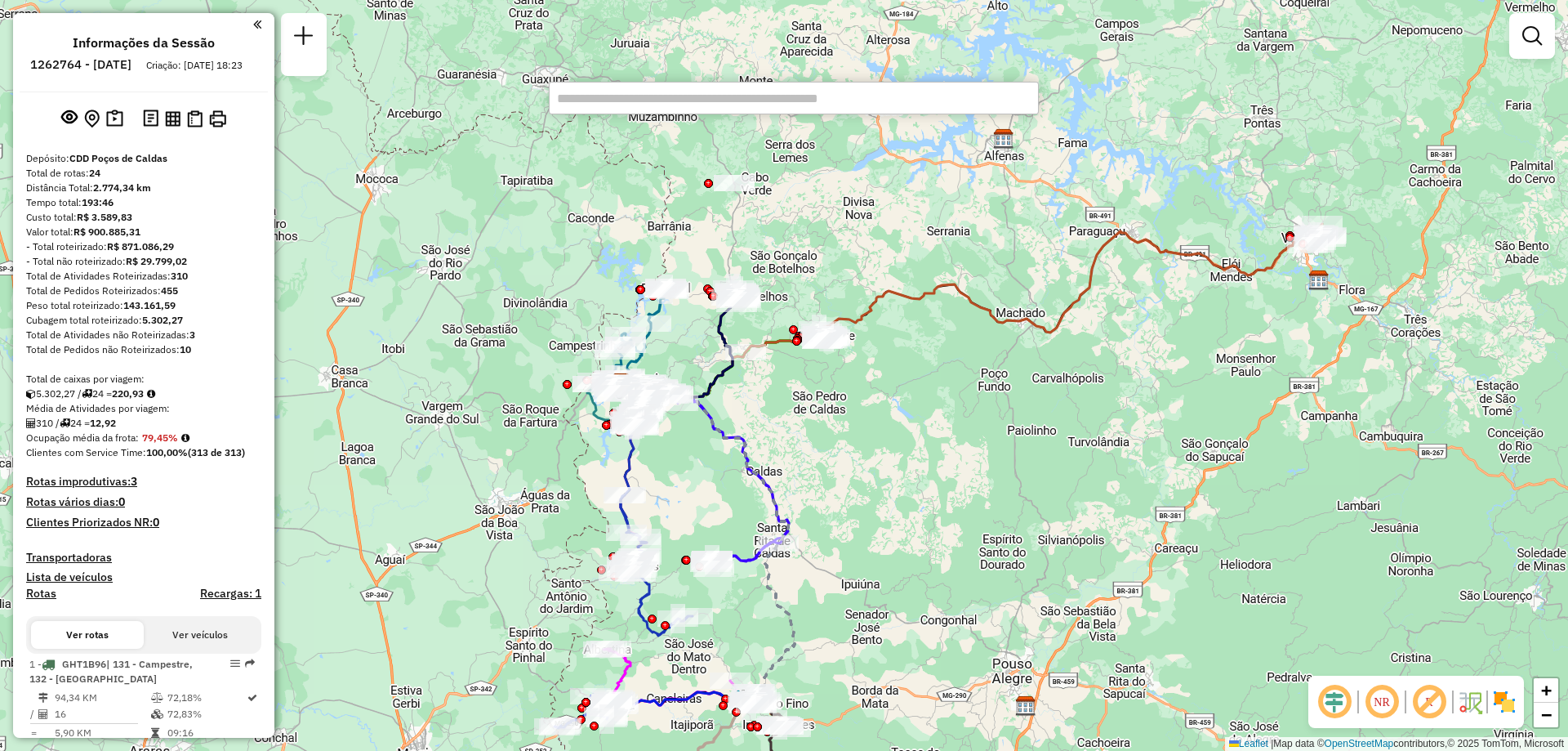
paste input "****"
type input "****"
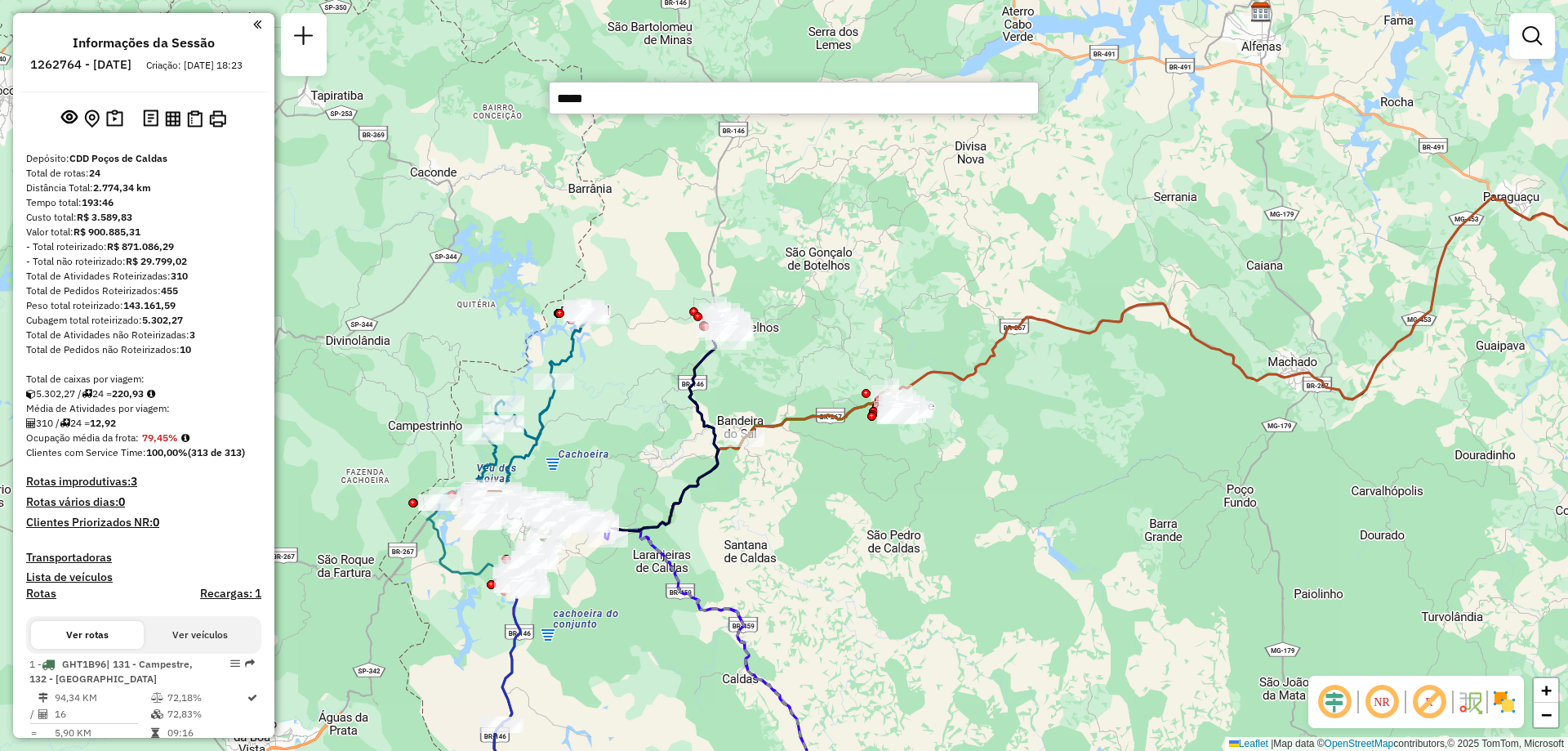
drag, startPoint x: 848, startPoint y: 305, endPoint x: 834, endPoint y: 401, distance: 97.0
click at [834, 401] on div "Janela de atendimento Grade de atendimento Capacidade Transportadoras Veículos …" at bounding box center [784, 375] width 1568 height 751
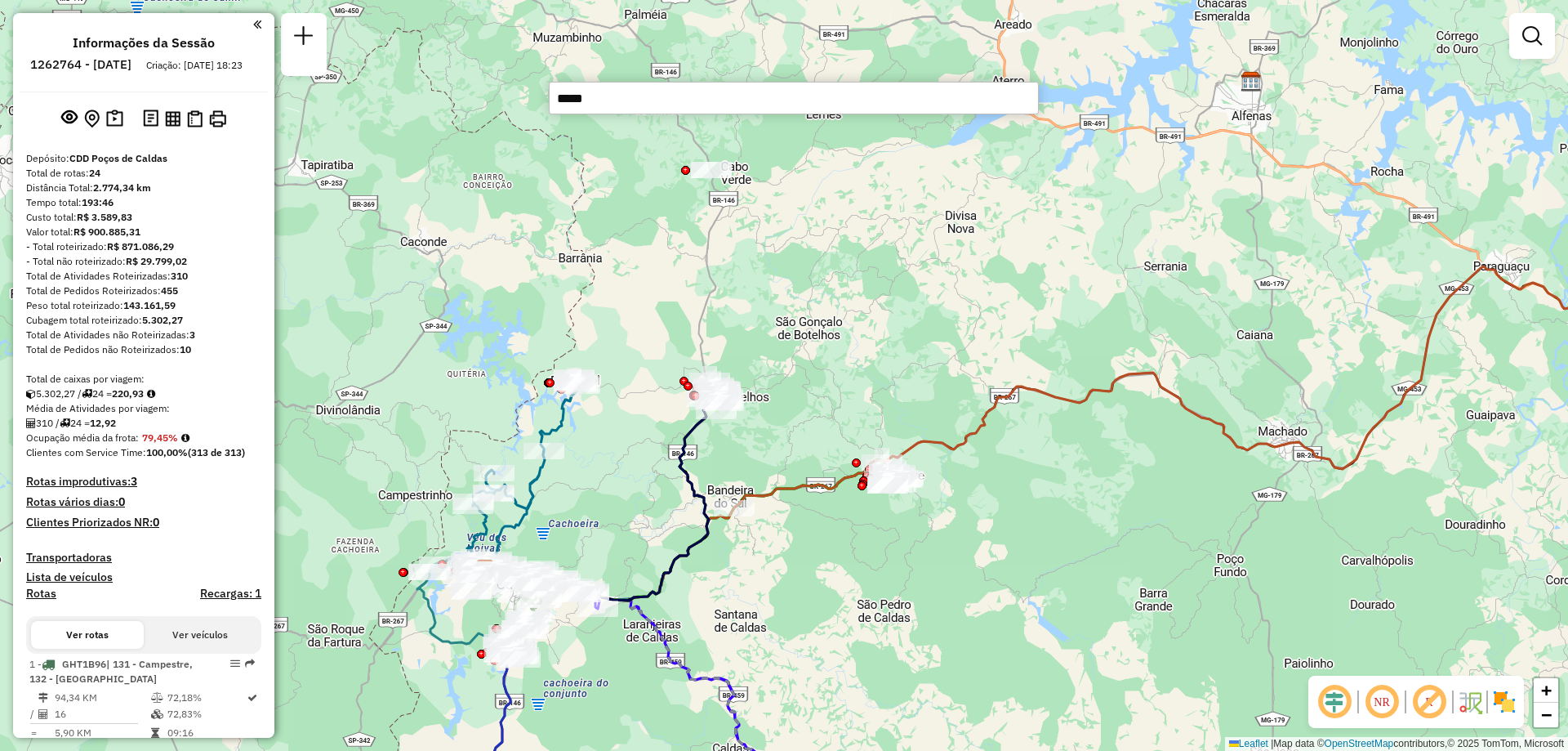
click at [720, 97] on input "****" at bounding box center [794, 98] width 490 height 33
click at [1136, 74] on div "Janela de atendimento Grade de atendimento Capacidade Transportadoras Veículos …" at bounding box center [784, 375] width 1568 height 751
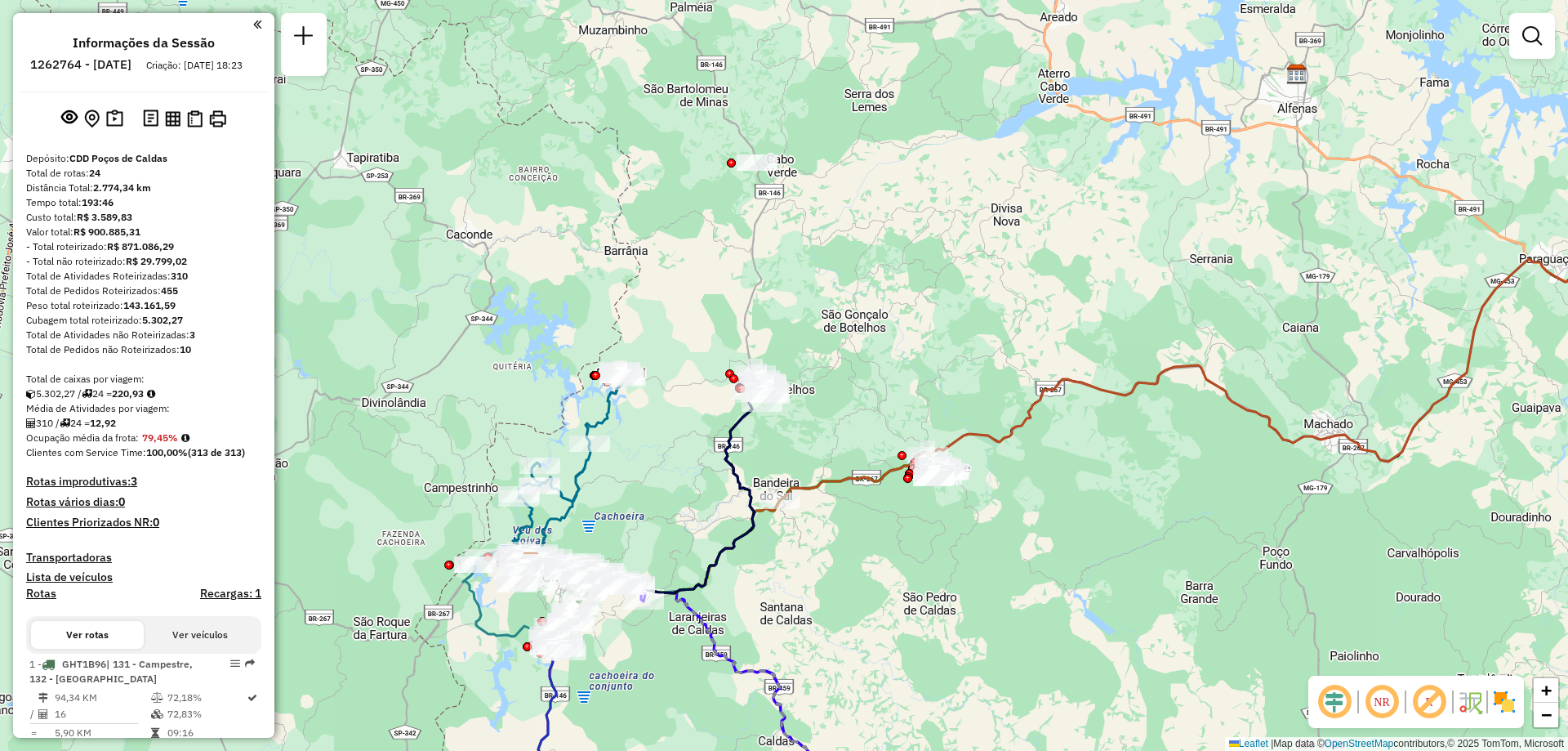
drag, startPoint x: 817, startPoint y: 361, endPoint x: 870, endPoint y: 350, distance: 54.1
click at [869, 350] on div "Janela de atendimento Grade de atendimento Capacidade Transportadoras Veículos …" at bounding box center [784, 375] width 1568 height 751
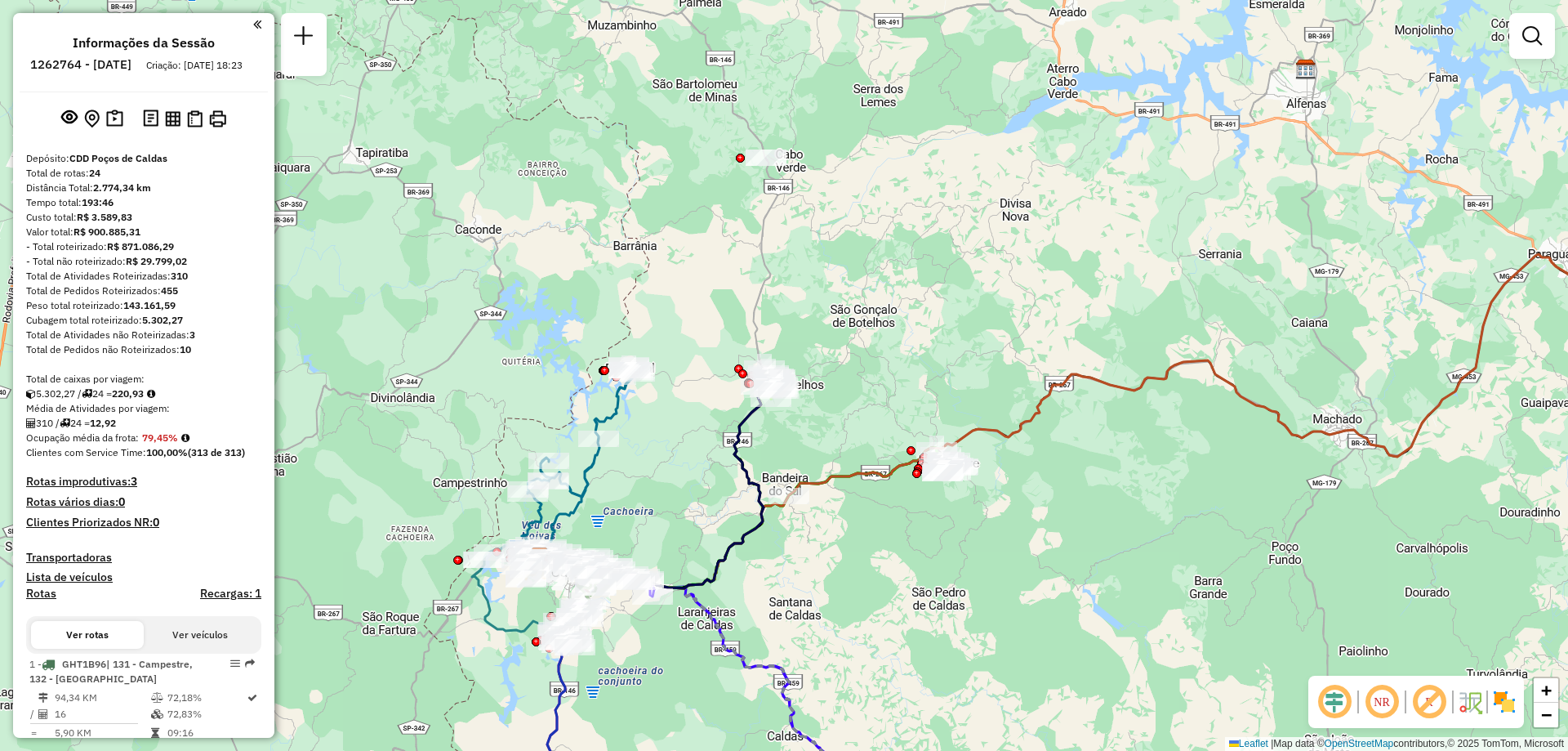
drag, startPoint x: 870, startPoint y: 350, endPoint x: 890, endPoint y: 337, distance: 23.9
click at [890, 337] on div "Janela de atendimento Grade de atendimento Capacidade Transportadoras Veículos …" at bounding box center [784, 375] width 1568 height 751
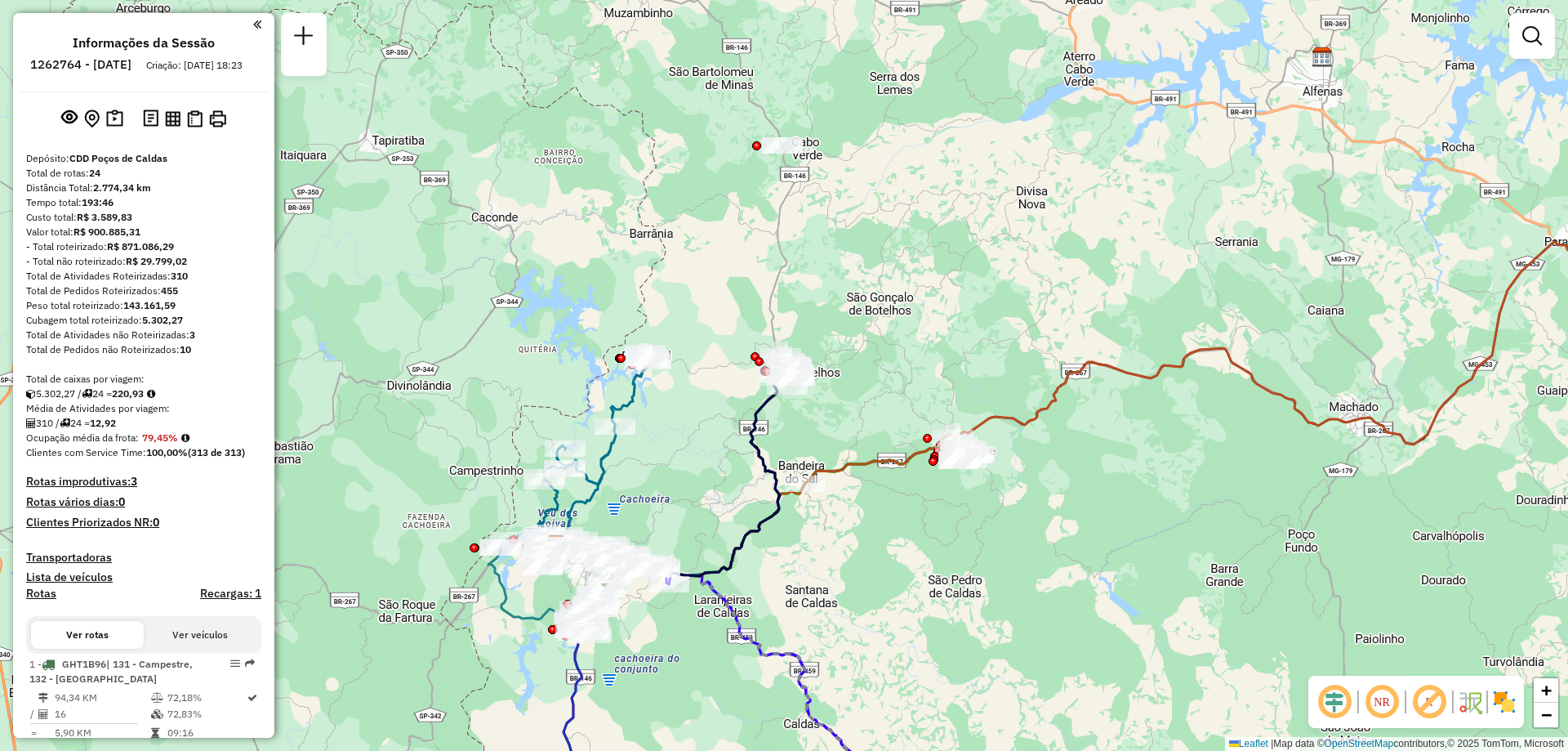
drag, startPoint x: 890, startPoint y: 337, endPoint x: 907, endPoint y: 329, distance: 18.8
click at [907, 329] on div "Janela de atendimento Grade de atendimento Capacidade Transportadoras Veículos …" at bounding box center [784, 375] width 1568 height 751
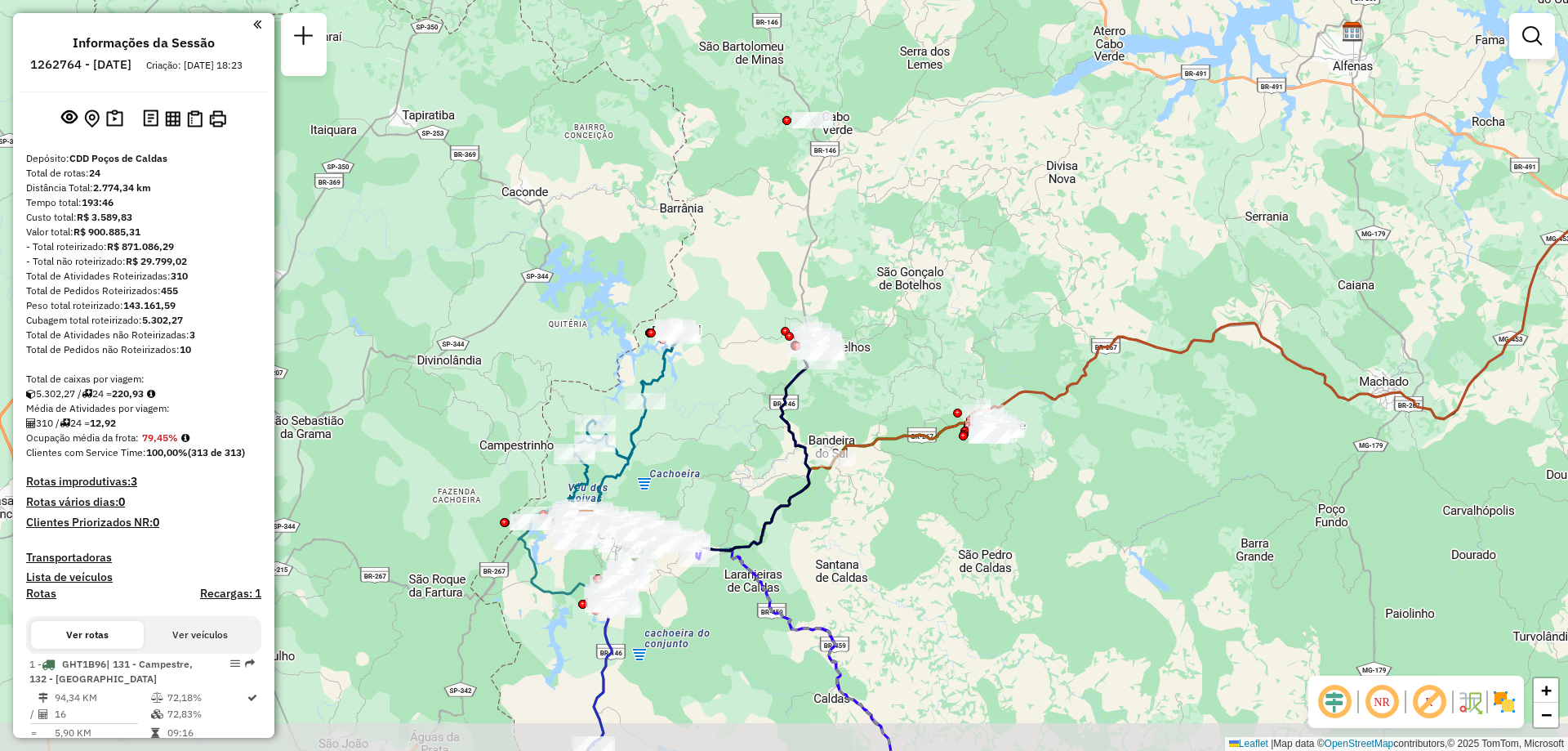
drag, startPoint x: 855, startPoint y: 334, endPoint x: 873, endPoint y: 300, distance: 38.5
click at [873, 300] on div "Janela de atendimento Grade de atendimento Capacidade Transportadoras Veículos …" at bounding box center [784, 375] width 1568 height 751
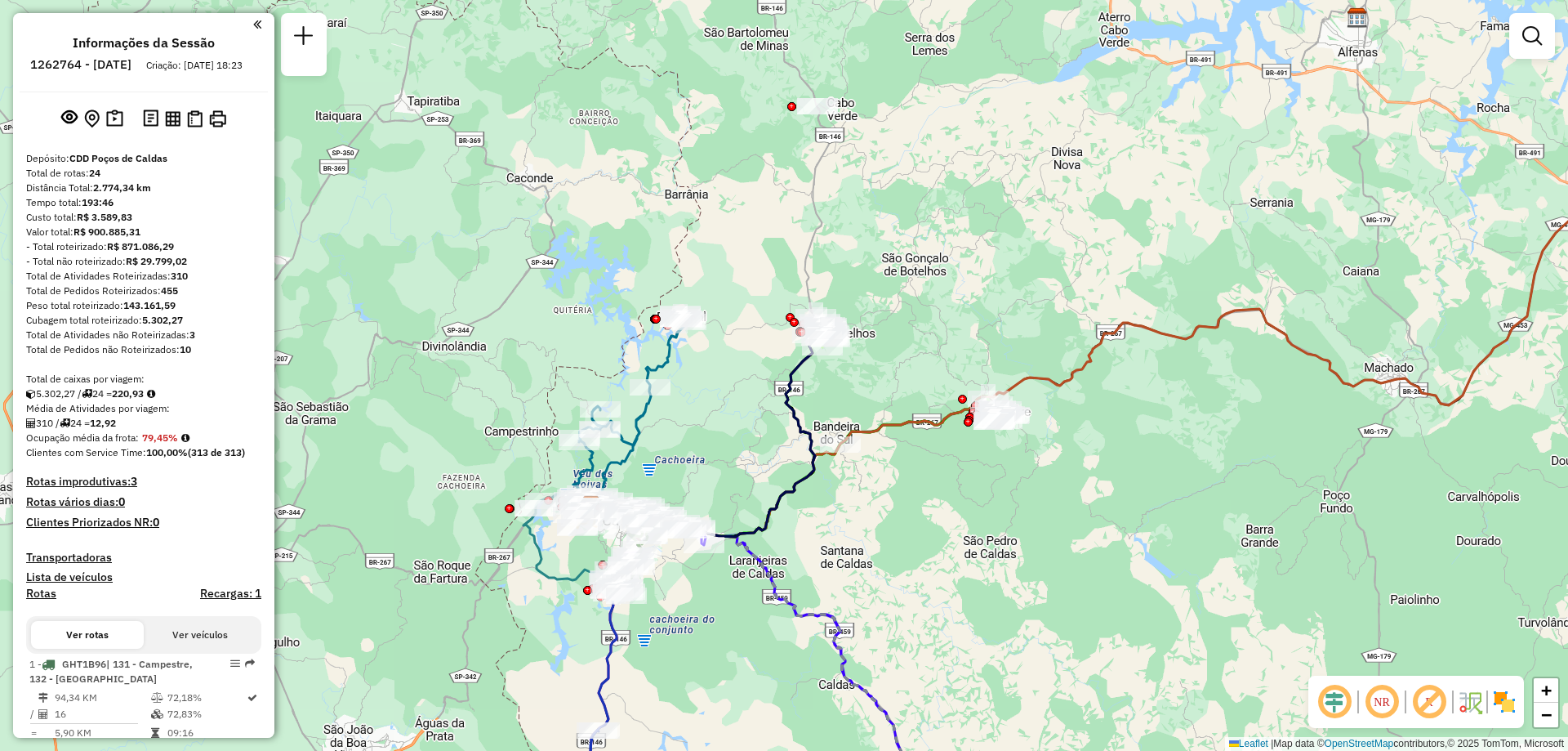
click at [1504, 717] on div "NR R" at bounding box center [1416, 702] width 215 height 53
click at [1502, 703] on img at bounding box center [1504, 702] width 26 height 26
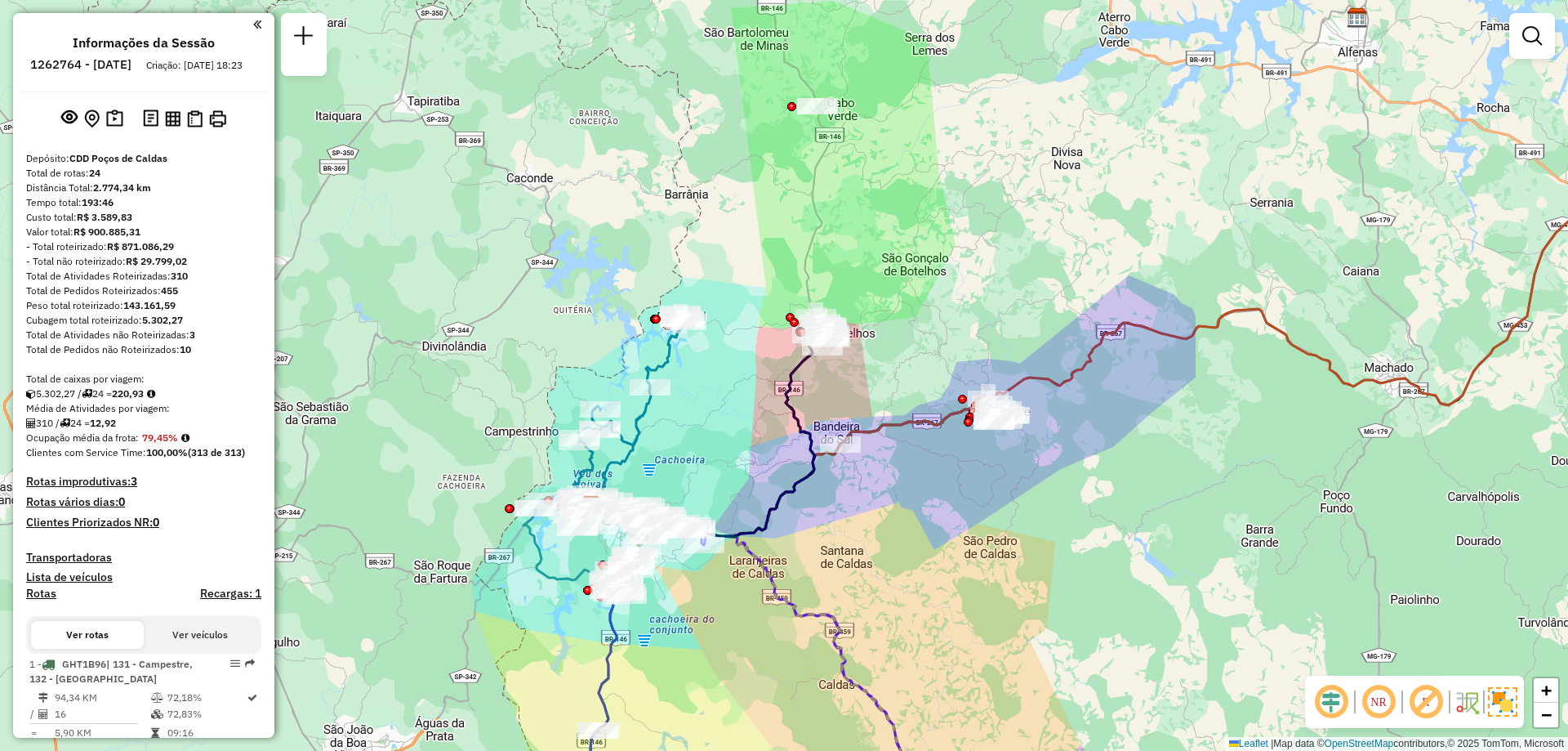
click at [1498, 710] on img at bounding box center [1503, 702] width 30 height 30
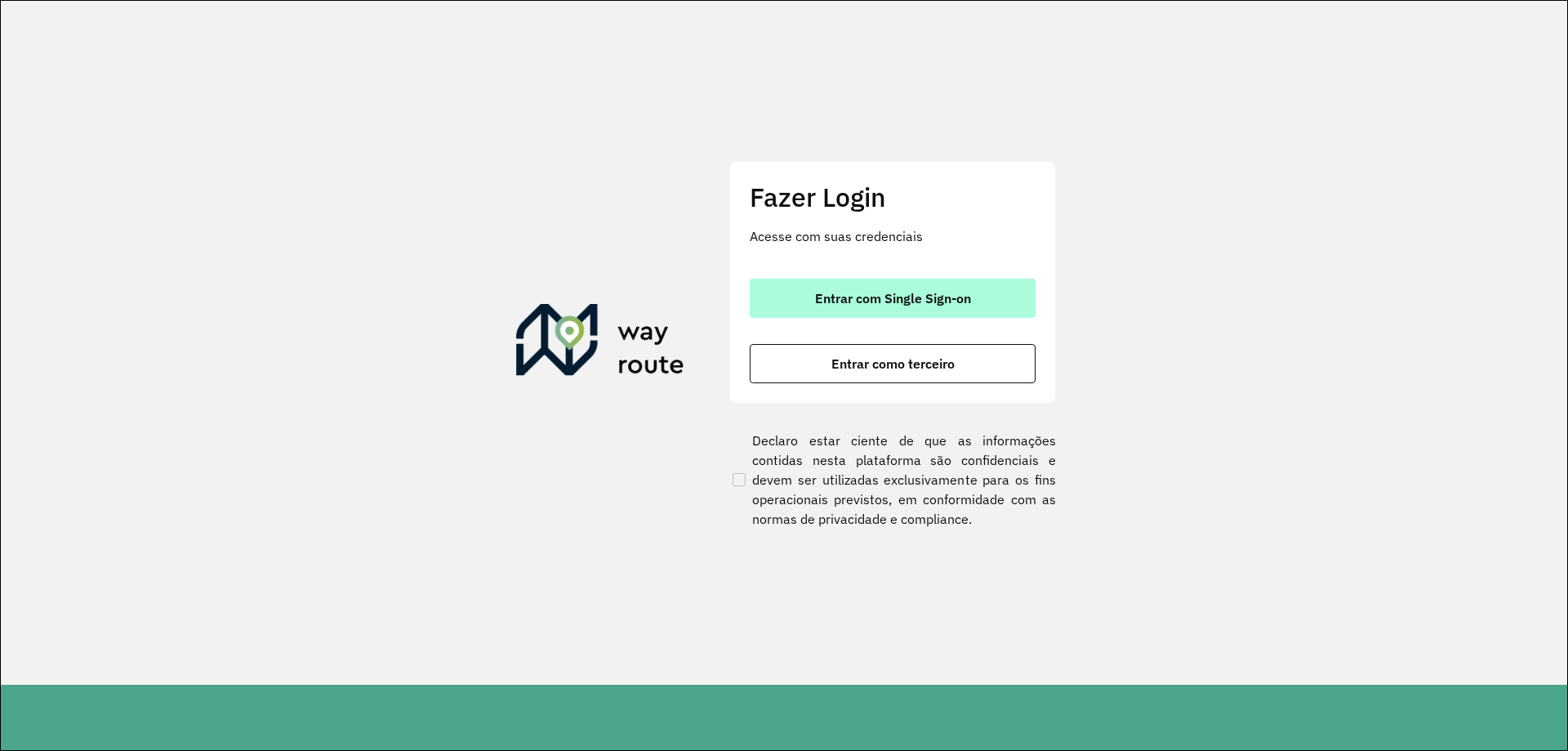
click at [918, 300] on span "Entrar com Single Sign-on" at bounding box center [893, 298] width 156 height 13
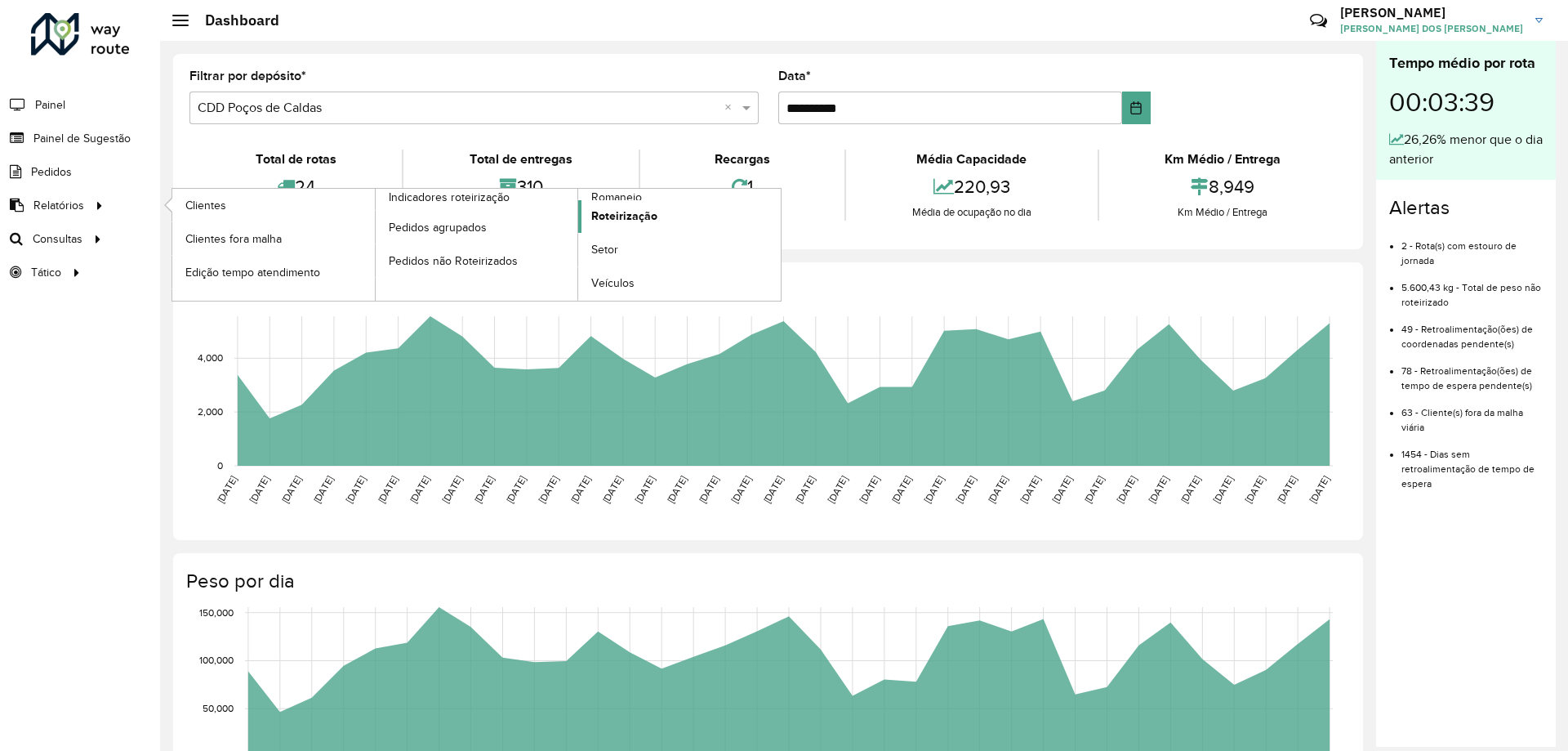
click at [640, 214] on span "Roteirização" at bounding box center [624, 216] width 66 height 17
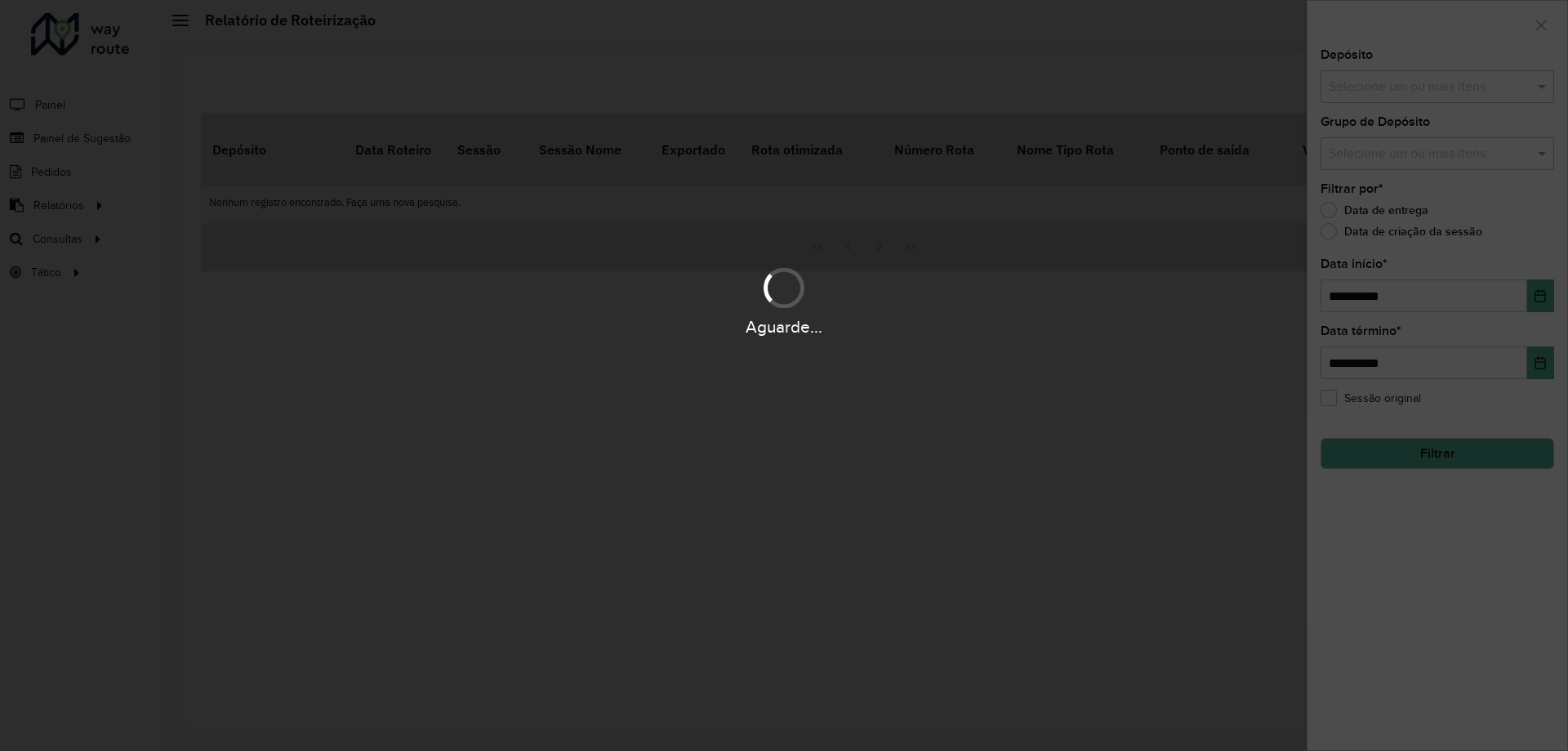
click at [1380, 96] on div "Aguarde..." at bounding box center [784, 375] width 1568 height 751
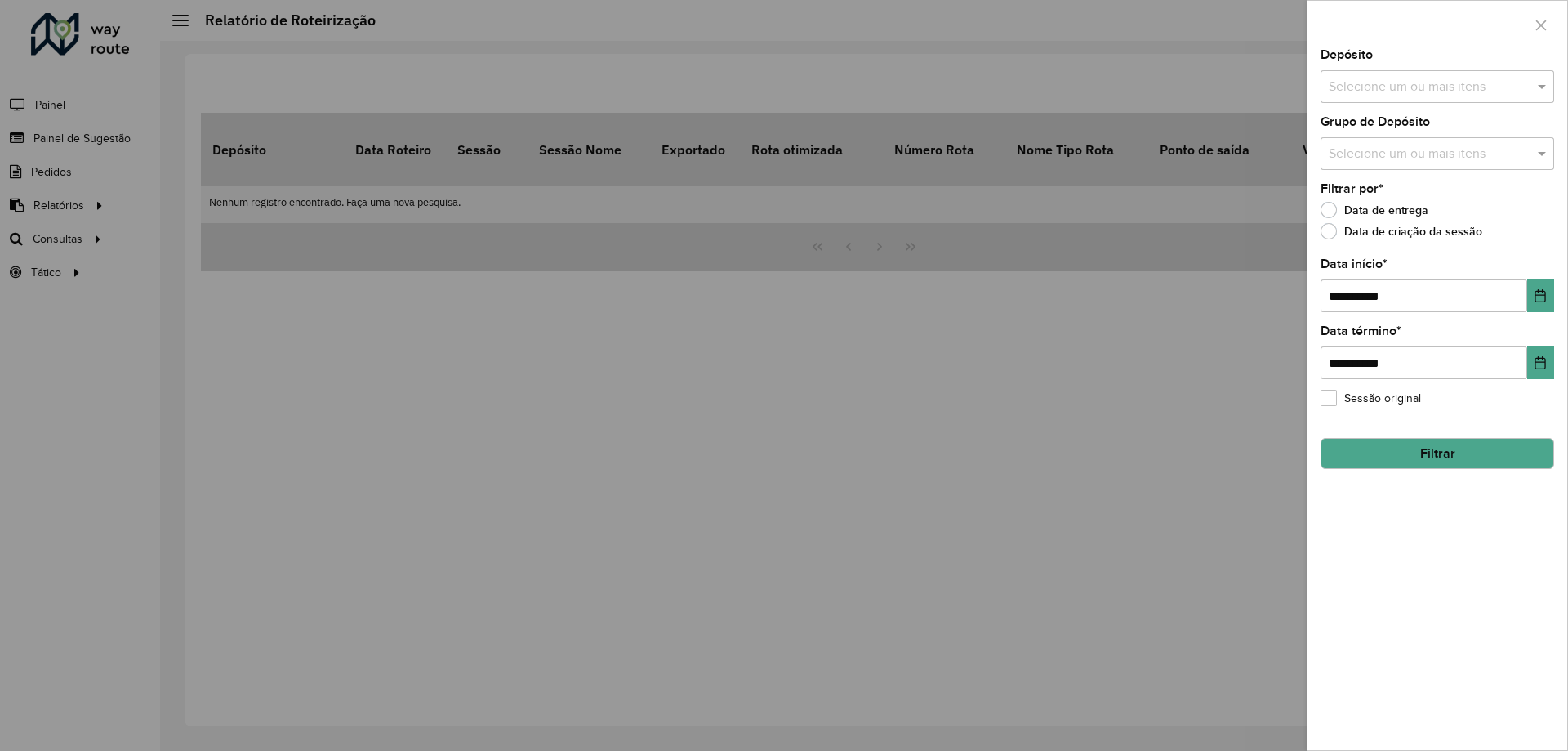
click at [1426, 87] on input "text" at bounding box center [1429, 87] width 209 height 20
click at [1416, 188] on div "CDD Poços de Caldas" at bounding box center [1437, 196] width 232 height 28
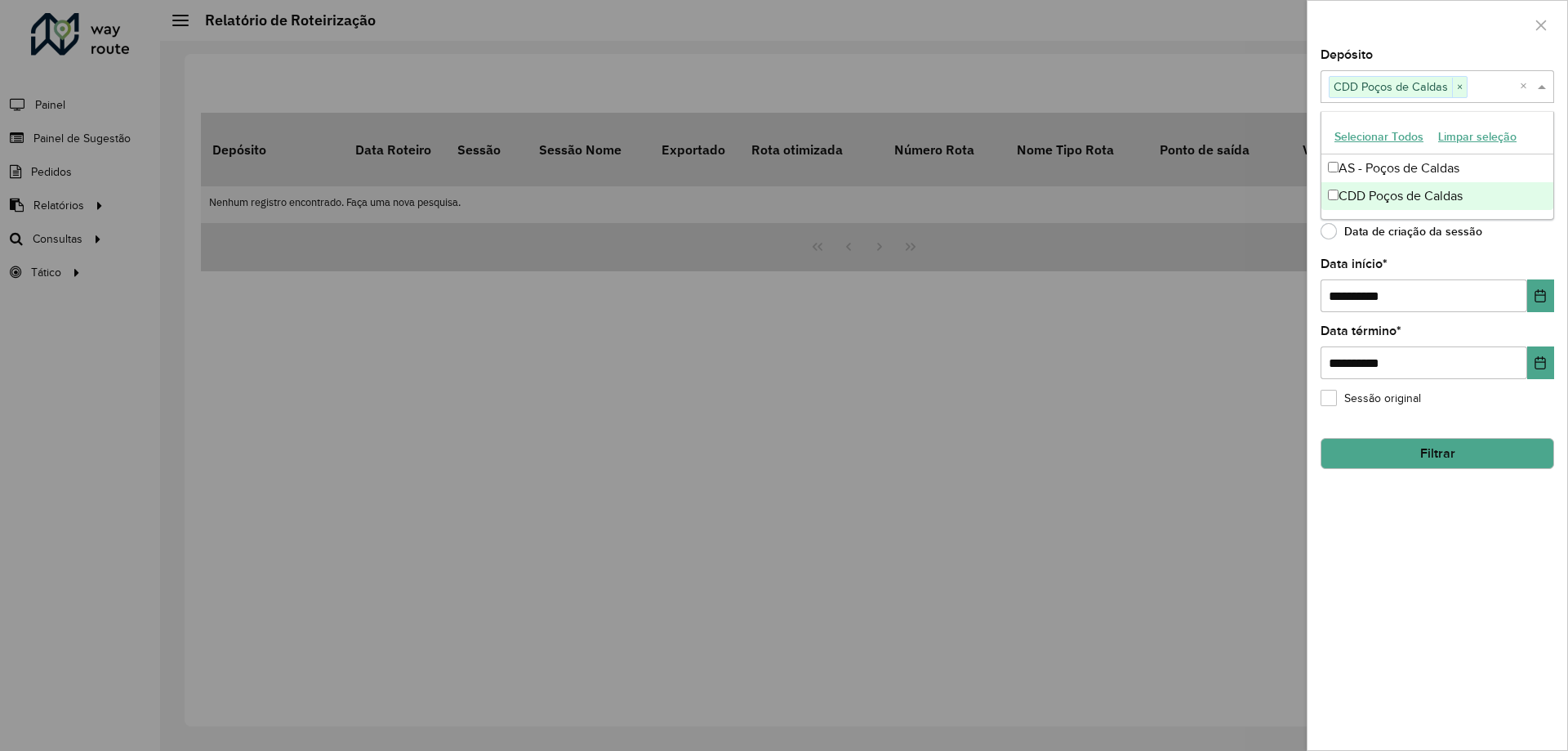
click at [1169, 299] on div at bounding box center [784, 375] width 1568 height 751
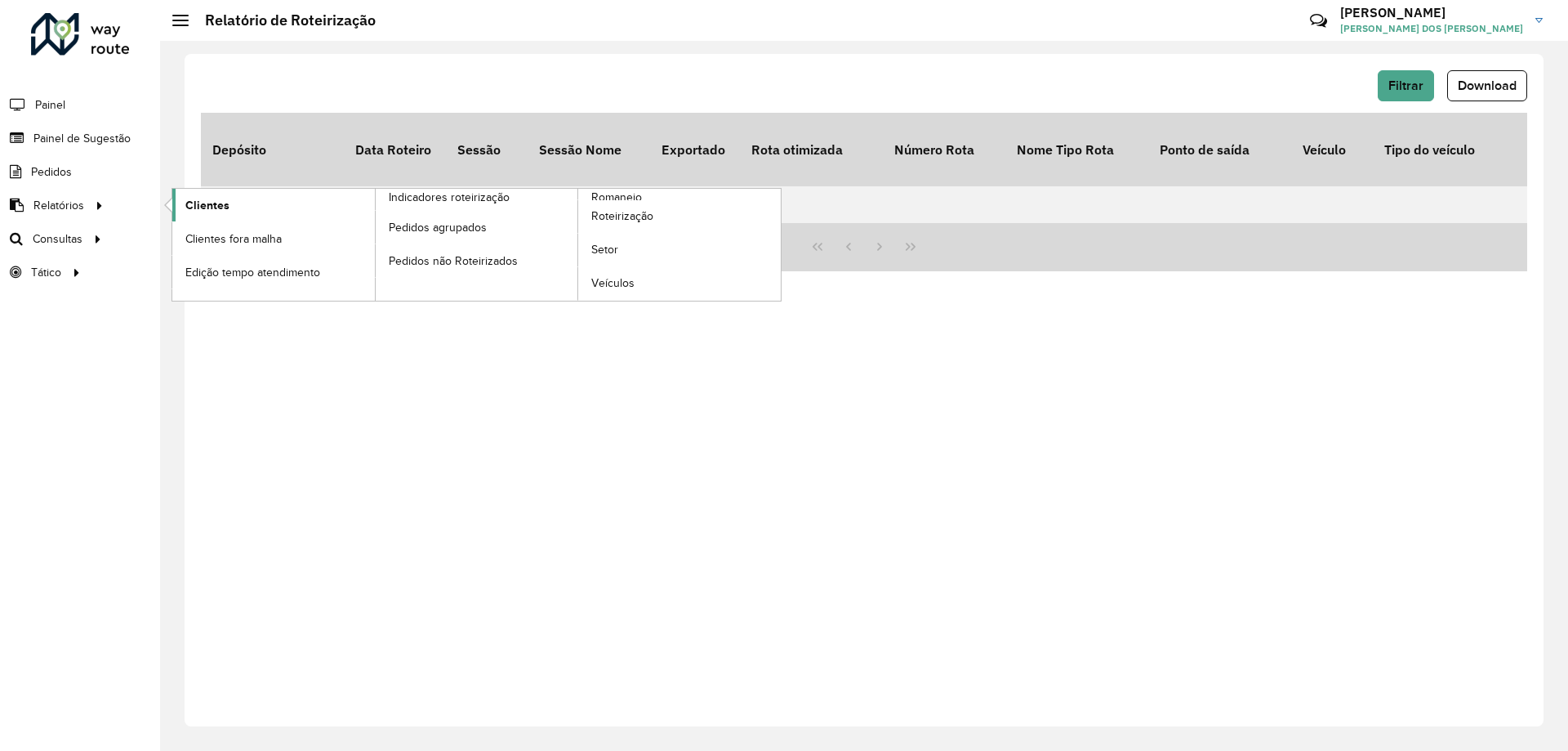
click at [264, 207] on link "Clientes" at bounding box center [273, 205] width 203 height 33
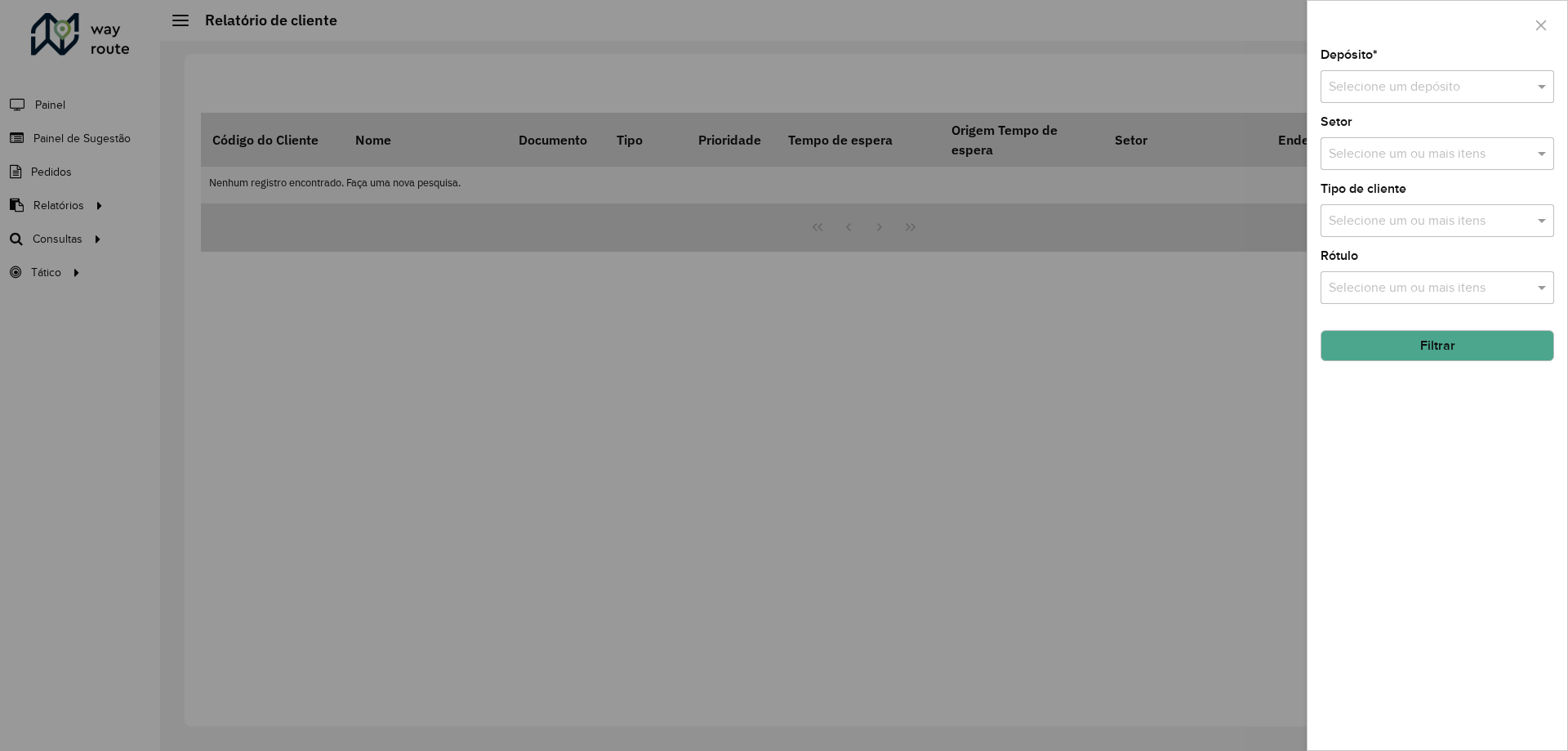
click at [1388, 85] on input "text" at bounding box center [1421, 87] width 185 height 20
click at [1408, 158] on span "CDD Poços de Caldas" at bounding box center [1390, 161] width 124 height 14
click at [1443, 353] on button "Filtrar" at bounding box center [1437, 345] width 233 height 31
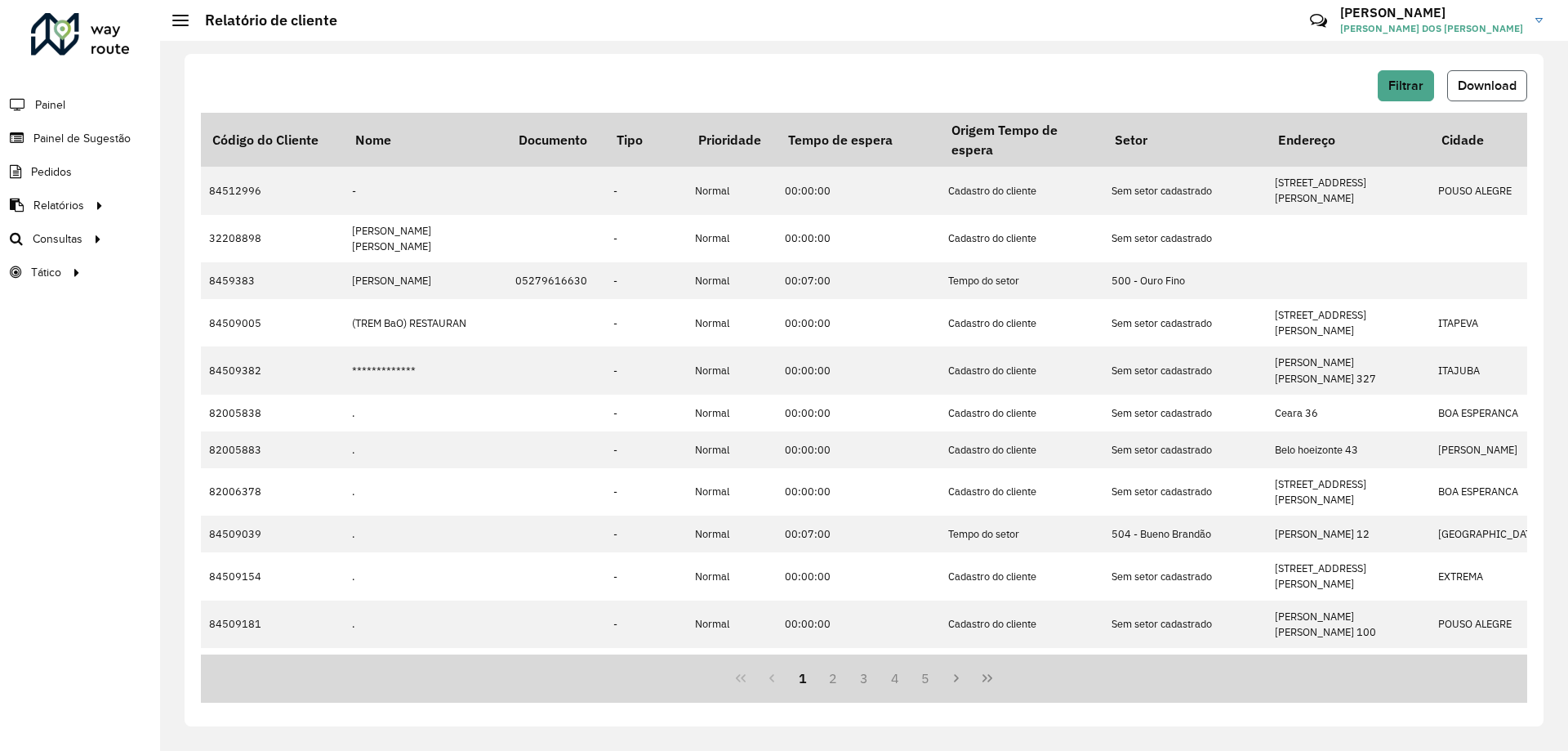
click at [1493, 81] on span "Download" at bounding box center [1487, 85] width 59 height 14
